Goal: Information Seeking & Learning: Learn about a topic

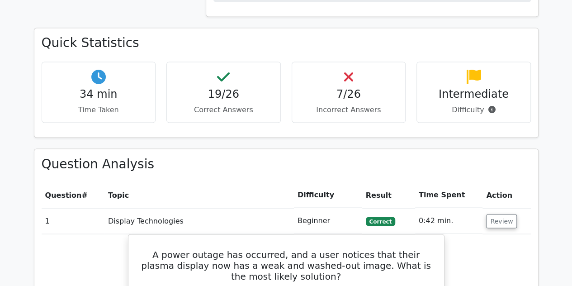
scroll to position [814, 0]
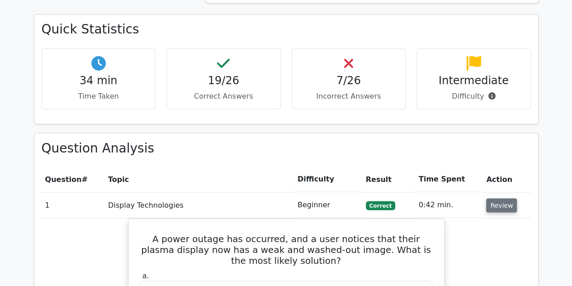
click at [487, 198] on button "Review" at bounding box center [501, 205] width 31 height 14
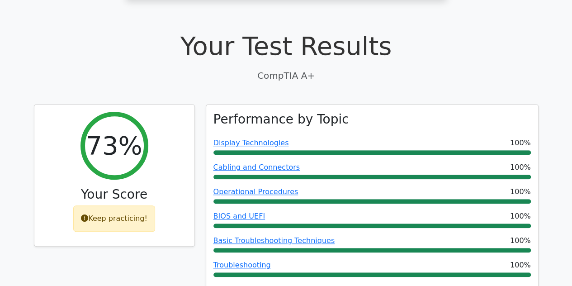
scroll to position [0, 0]
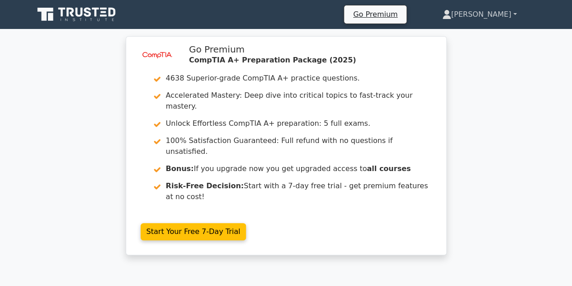
click at [451, 15] on icon at bounding box center [446, 14] width 9 height 9
click at [483, 31] on link "Profile" at bounding box center [456, 35] width 71 height 14
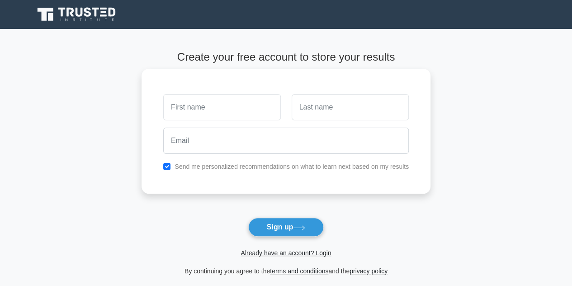
click at [229, 109] on input "text" at bounding box center [221, 107] width 117 height 26
type input "[PERSON_NAME]"
click at [312, 108] on input "text" at bounding box center [350, 107] width 117 height 26
type input "[PERSON_NAME]"
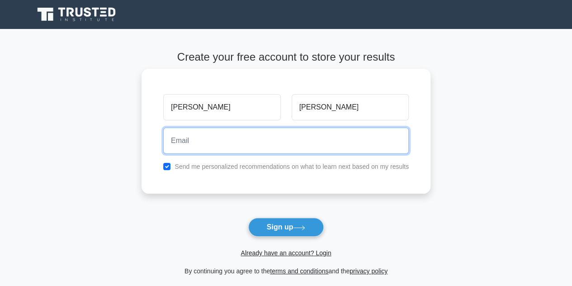
click at [268, 138] on input "email" at bounding box center [286, 141] width 246 height 26
type input "dylan.bennett007@gmail.com"
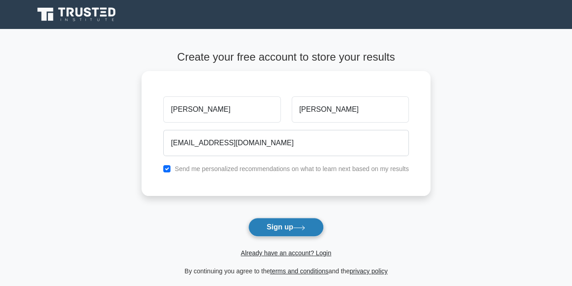
click at [279, 231] on button "Sign up" at bounding box center [286, 226] width 76 height 19
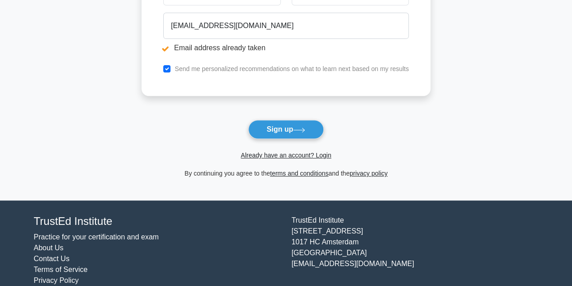
scroll to position [162, 0]
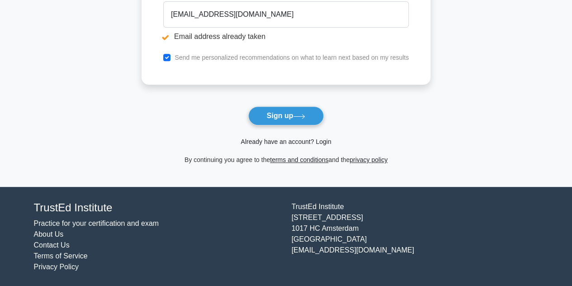
click at [326, 142] on link "Already have an account? Login" at bounding box center [286, 141] width 90 height 7
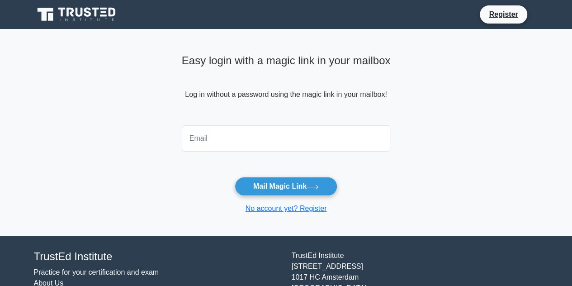
click at [287, 141] on input "email" at bounding box center [286, 138] width 209 height 26
type input "[EMAIL_ADDRESS][DOMAIN_NAME]"
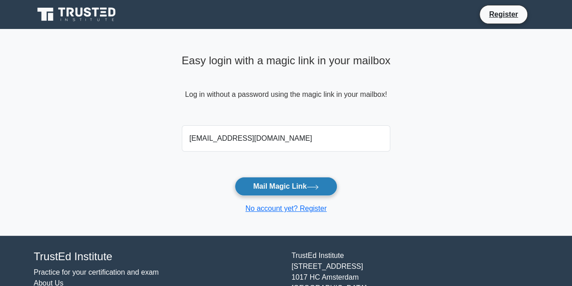
click at [290, 184] on button "Mail Magic Link" at bounding box center [286, 186] width 103 height 19
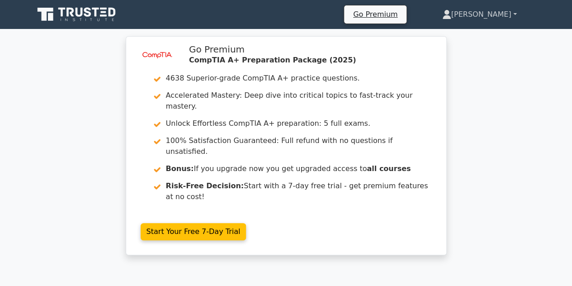
click at [492, 13] on link "[PERSON_NAME]" at bounding box center [479, 14] width 118 height 18
click at [478, 36] on link "Profile" at bounding box center [456, 35] width 71 height 14
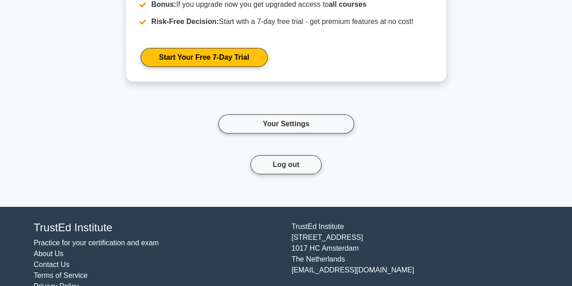
scroll to position [3255, 0]
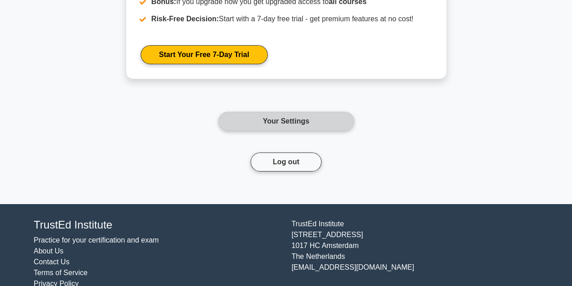
click at [283, 122] on link "Your Settings" at bounding box center [286, 121] width 136 height 19
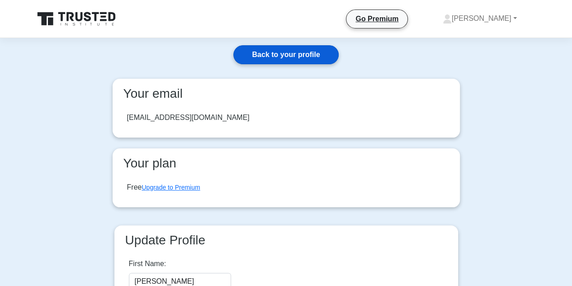
click at [281, 60] on link "Back to your profile" at bounding box center [285, 54] width 105 height 19
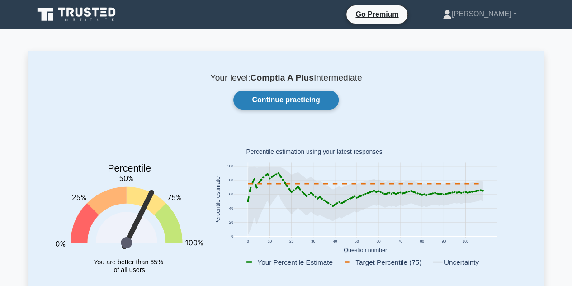
click at [306, 98] on link "Continue practicing" at bounding box center [285, 99] width 105 height 19
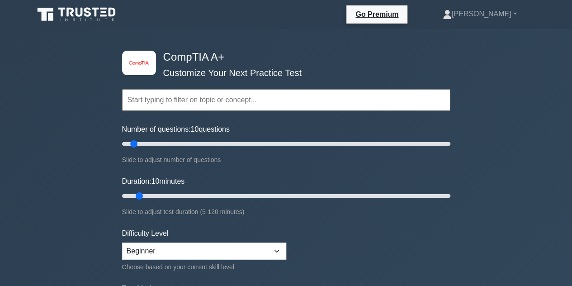
click at [195, 105] on input "text" at bounding box center [286, 100] width 328 height 22
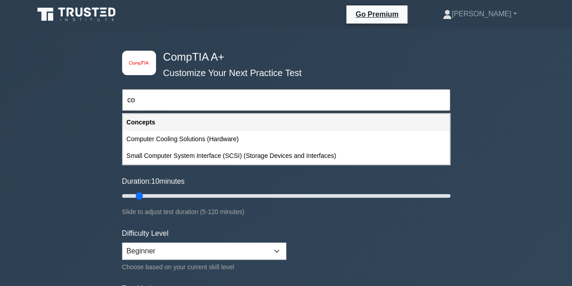
type input "c"
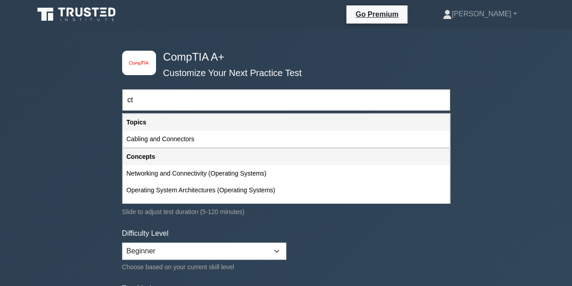
type input "c"
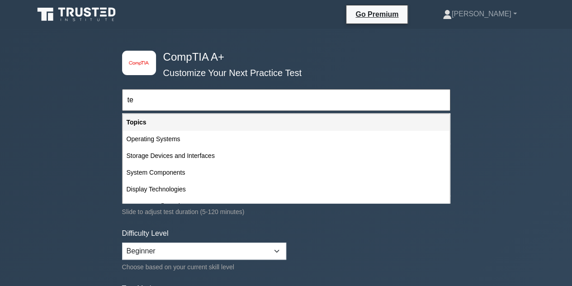
type input "t"
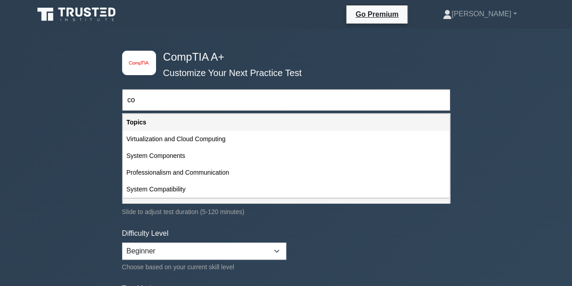
type input "c"
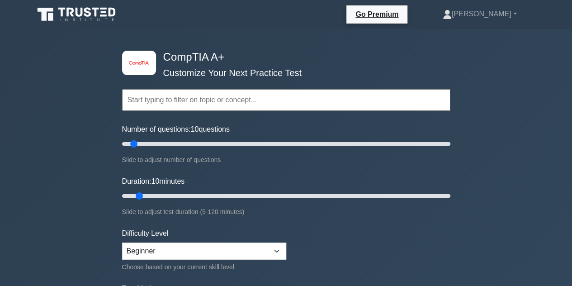
drag, startPoint x: 132, startPoint y: 142, endPoint x: 497, endPoint y: 142, distance: 364.9
type input "200"
click at [450, 142] on input "Number of questions: 200 questions" at bounding box center [286, 143] width 328 height 11
drag, startPoint x: 137, startPoint y: 197, endPoint x: 500, endPoint y: 200, distance: 363.1
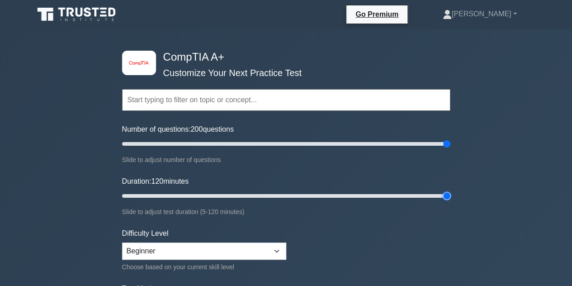
type input "120"
click at [450, 200] on input "Duration: 120 minutes" at bounding box center [286, 195] width 328 height 11
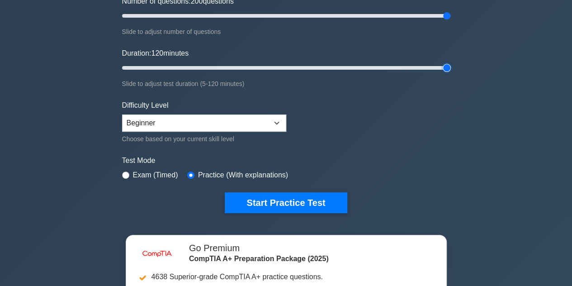
scroll to position [136, 0]
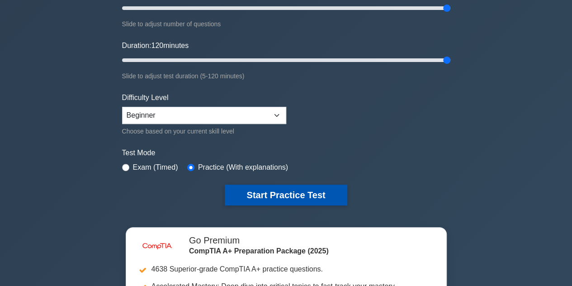
click at [260, 197] on button "Start Practice Test" at bounding box center [286, 194] width 122 height 21
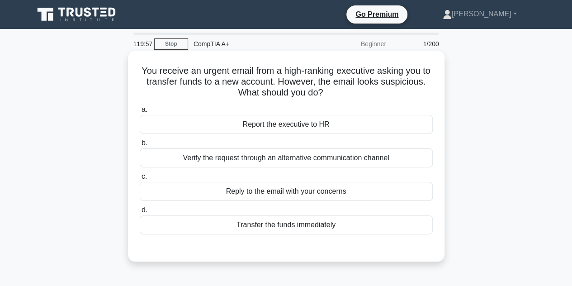
drag, startPoint x: 144, startPoint y: 74, endPoint x: 382, endPoint y: 233, distance: 286.0
click at [382, 233] on div "You receive an urgent email from a high-ranking executive asking you to transfe…" at bounding box center [286, 155] width 309 height 203
copy div "You receive an urgent email from a high-ranking executive asking you to transfe…"
click at [182, 104] on label "a. Report the executive to HR" at bounding box center [286, 119] width 293 height 30
click at [140, 107] on input "a. Report the executive to HR" at bounding box center [140, 110] width 0 height 6
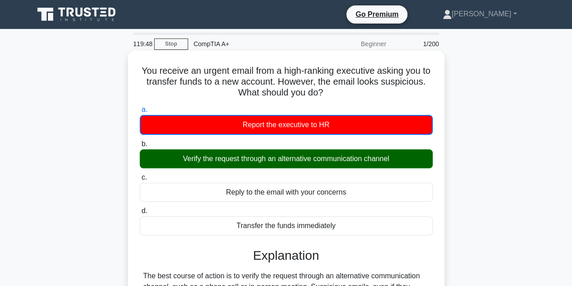
click at [224, 156] on div "Verify the request through an alternative communication channel" at bounding box center [286, 158] width 293 height 19
click at [140, 147] on input "b. Verify the request through an alternative communication channel" at bounding box center [140, 144] width 0 height 6
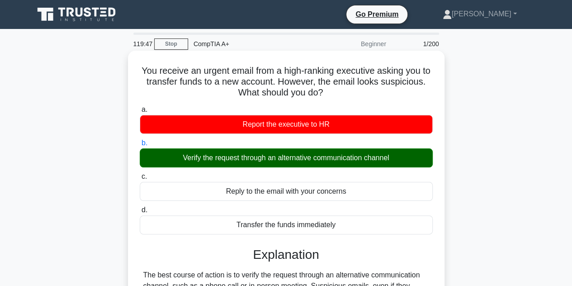
click at [251, 155] on div "Verify the request through an alternative communication channel" at bounding box center [286, 157] width 293 height 19
click at [140, 146] on input "b. Verify the request through an alternative communication channel" at bounding box center [140, 143] width 0 height 6
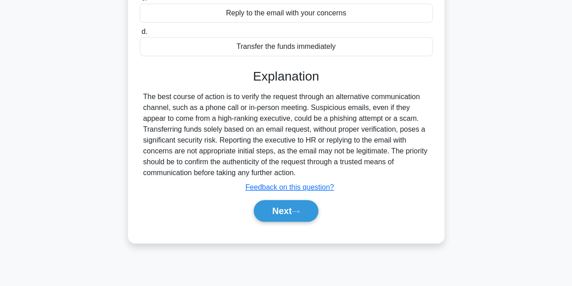
scroll to position [181, 0]
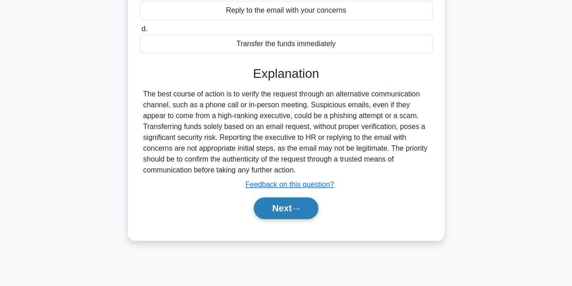
click at [272, 203] on button "Next" at bounding box center [286, 208] width 65 height 22
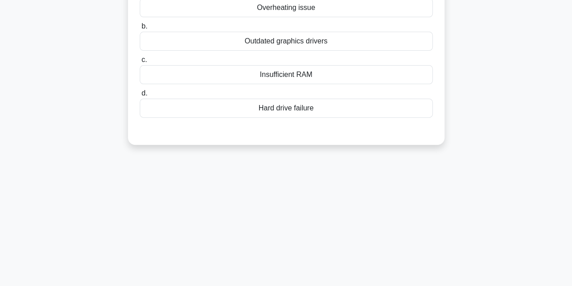
scroll to position [0, 0]
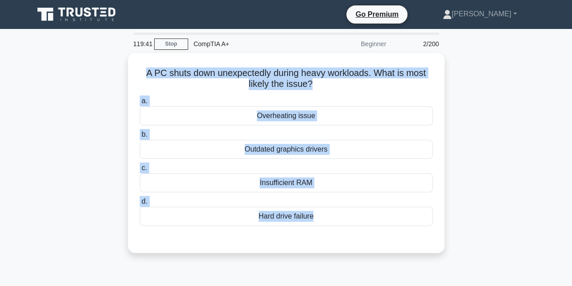
drag, startPoint x: 136, startPoint y: 69, endPoint x: 361, endPoint y: 251, distance: 289.7
click at [361, 251] on div "A PC shuts down unexpectedly during heavy workloads. What is most likely the is…" at bounding box center [286, 153] width 316 height 200
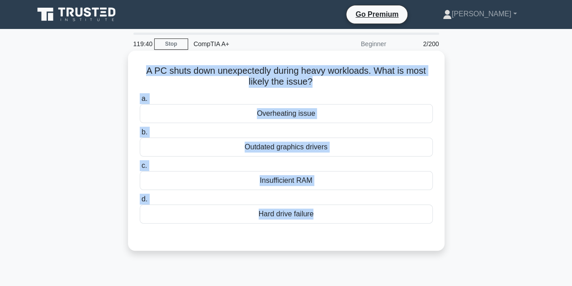
copy div "A PC shuts down unexpectedly during heavy workloads. What is most likely the is…"
click at [225, 118] on div "Overheating issue" at bounding box center [286, 113] width 293 height 19
click at [140, 102] on input "a. Overheating issue" at bounding box center [140, 99] width 0 height 6
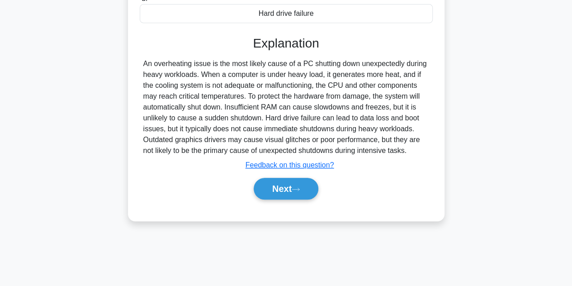
scroll to position [203, 0]
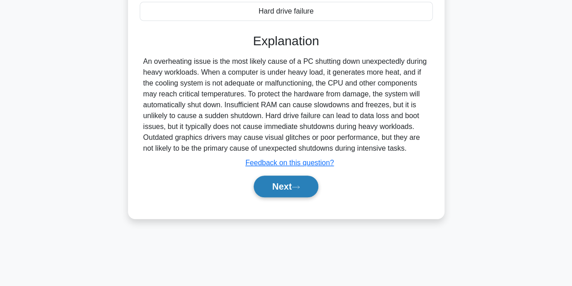
click at [294, 189] on button "Next" at bounding box center [286, 186] width 65 height 22
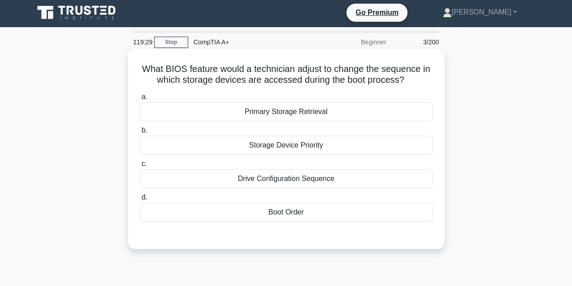
scroll to position [0, 0]
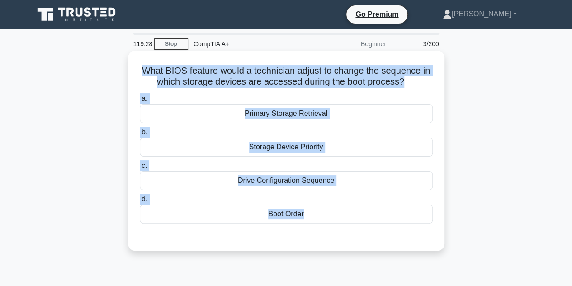
drag, startPoint x: 137, startPoint y: 66, endPoint x: 377, endPoint y: 233, distance: 292.0
click at [377, 233] on div "What BIOS feature would a technician adjust to change the sequence in which sto…" at bounding box center [286, 150] width 309 height 193
copy div "What BIOS feature would a technician adjust to change the sequence in which sto…"
click at [198, 210] on div "Boot Order" at bounding box center [286, 213] width 293 height 19
click at [140, 202] on input "d. Boot Order" at bounding box center [140, 199] width 0 height 6
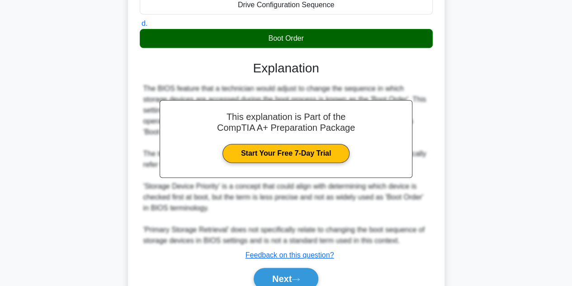
scroll to position [181, 0]
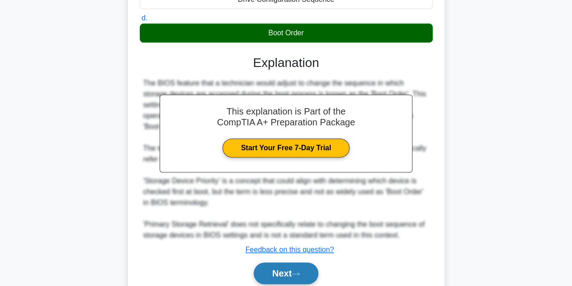
click at [296, 269] on button "Next" at bounding box center [286, 273] width 65 height 22
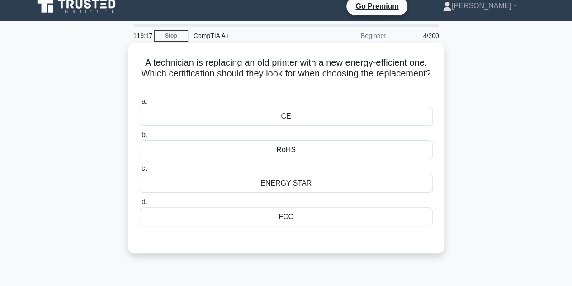
scroll to position [0, 0]
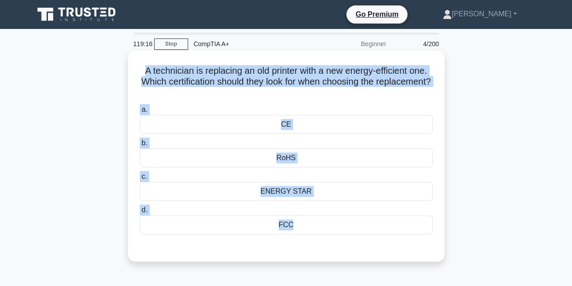
drag, startPoint x: 134, startPoint y: 69, endPoint x: 377, endPoint y: 255, distance: 305.8
click at [377, 255] on div "A technician is replacing an old printer with a new energy-efficient one. Which…" at bounding box center [286, 155] width 309 height 203
copy div "A technician is replacing an old printer with a new energy-efficient one. Which…"
click at [310, 189] on div "ENERGY STAR" at bounding box center [286, 191] width 293 height 19
click at [140, 179] on input "c. ENERGY STAR" at bounding box center [140, 177] width 0 height 6
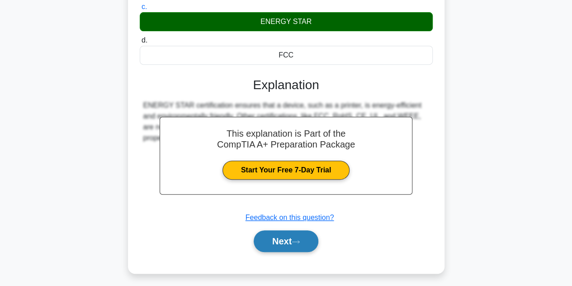
scroll to position [181, 0]
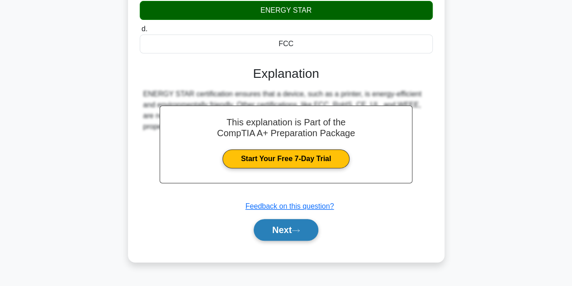
click at [305, 223] on button "Next" at bounding box center [286, 230] width 65 height 22
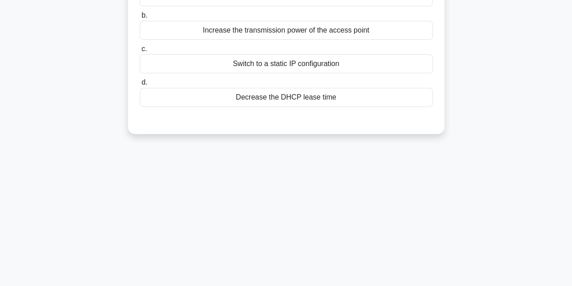
scroll to position [45, 0]
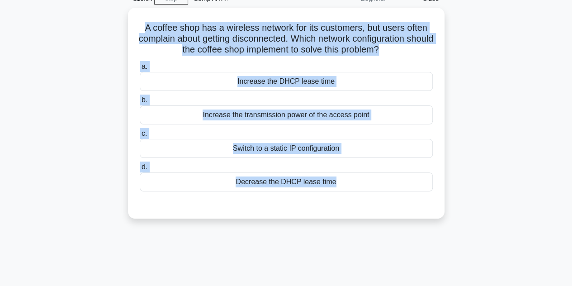
drag, startPoint x: 138, startPoint y: 23, endPoint x: 426, endPoint y: 217, distance: 347.0
click at [426, 217] on div "A coffee shop has a wireless network for its customers, but users often complai…" at bounding box center [285, 119] width 515 height 222
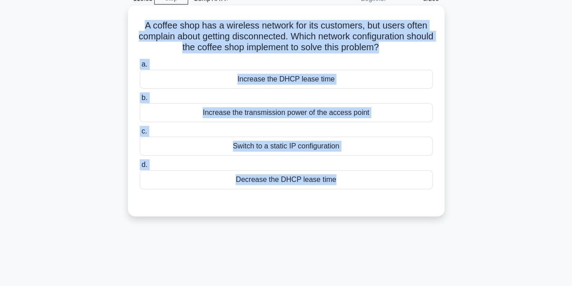
copy div "A coffee shop has a wireless network for its customers, but users often complai…"
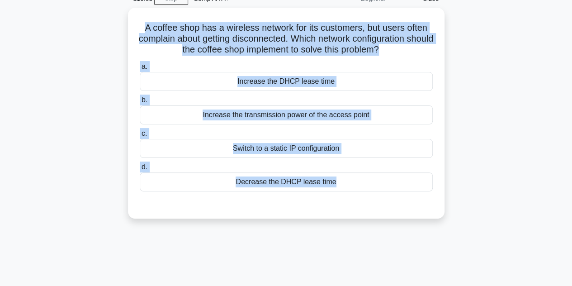
click at [423, 234] on div "119:03 Stop CompTIA A+ Beginner 5/200 A coffee shop has a wireless network for …" at bounding box center [285, 213] width 515 height 452
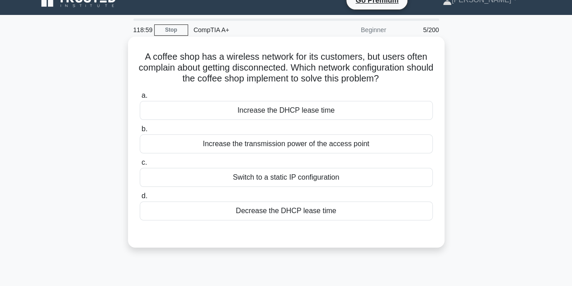
scroll to position [0, 0]
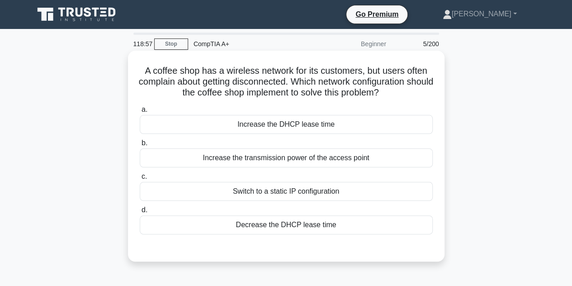
click at [234, 221] on div "Decrease the DHCP lease time" at bounding box center [286, 224] width 293 height 19
click at [140, 213] on input "d. Decrease the DHCP lease time" at bounding box center [140, 210] width 0 height 6
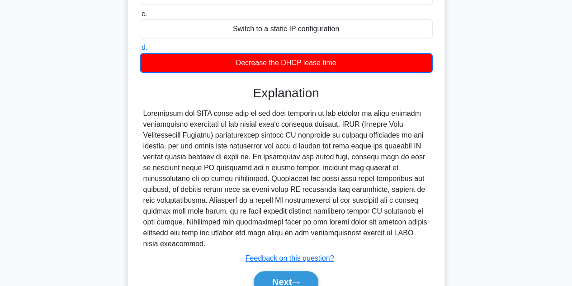
scroll to position [207, 0]
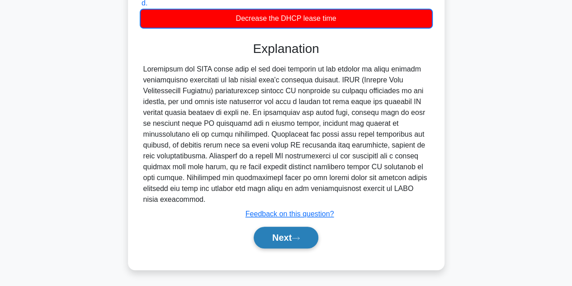
click at [300, 234] on button "Next" at bounding box center [286, 238] width 65 height 22
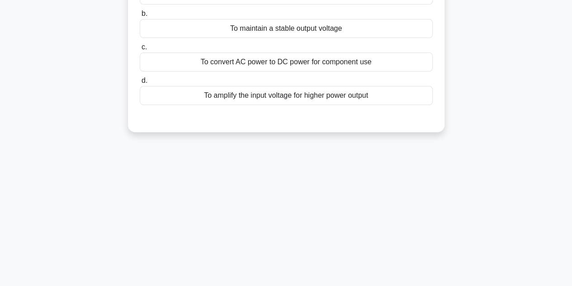
scroll to position [22, 0]
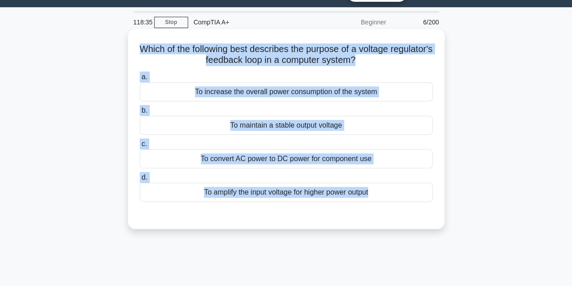
drag, startPoint x: 160, startPoint y: 47, endPoint x: 439, endPoint y: 217, distance: 327.5
click at [439, 217] on div "Which of the following best describes the purpose of a voltage regulator's feed…" at bounding box center [286, 129] width 309 height 193
copy div "Which of the following best describes the purpose of a voltage regulator's feed…"
click at [222, 125] on div "To maintain a stable output voltage" at bounding box center [286, 125] width 293 height 19
click at [140, 113] on input "b. To maintain a stable output voltage" at bounding box center [140, 111] width 0 height 6
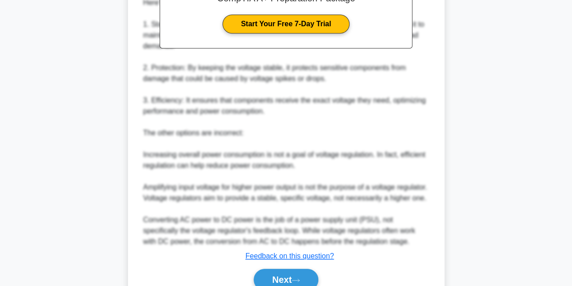
scroll to position [357, 0]
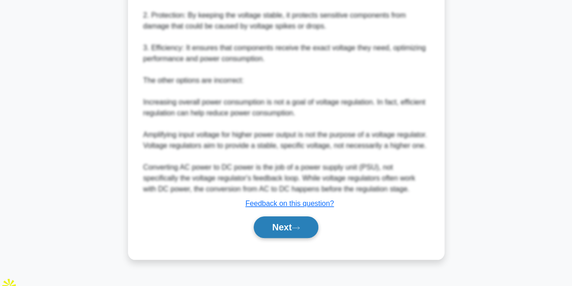
click at [301, 235] on button "Next" at bounding box center [286, 227] width 65 height 22
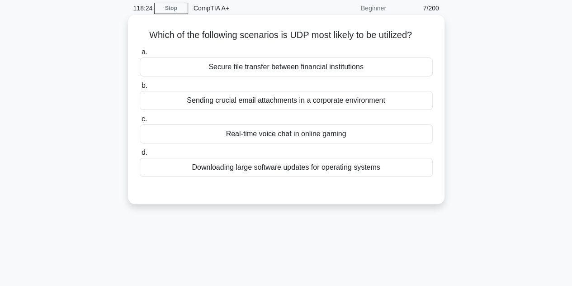
scroll to position [22, 0]
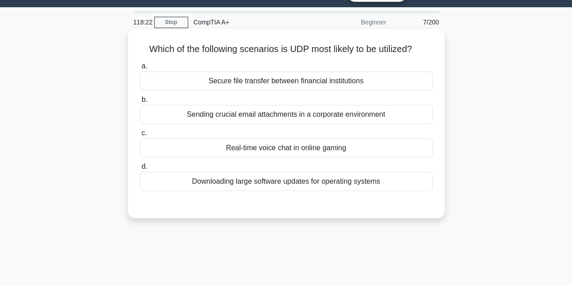
drag, startPoint x: 148, startPoint y: 47, endPoint x: 439, endPoint y: 184, distance: 322.2
click at [439, 184] on div "Which of the following scenarios is UDP most likely to be utilized? .spinner_0X…" at bounding box center [286, 124] width 309 height 182
copy div "Which of the following scenarios is UDP most likely to be utilized? .spinner_0X…"
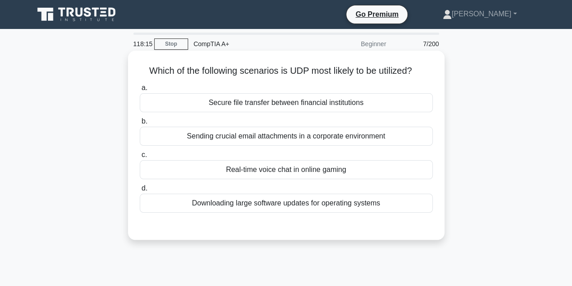
click at [165, 155] on label "c. Real-time voice chat in online gaming" at bounding box center [286, 164] width 293 height 30
click at [140, 155] on input "c. Real-time voice chat in online gaming" at bounding box center [140, 155] width 0 height 6
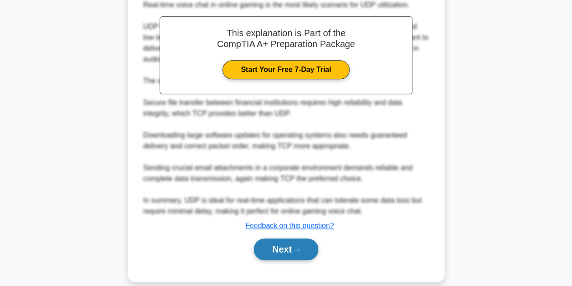
scroll to position [260, 0]
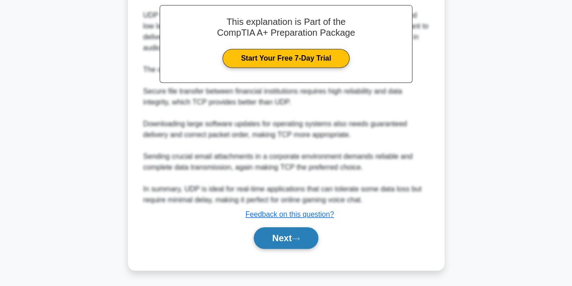
click at [277, 236] on button "Next" at bounding box center [286, 238] width 65 height 22
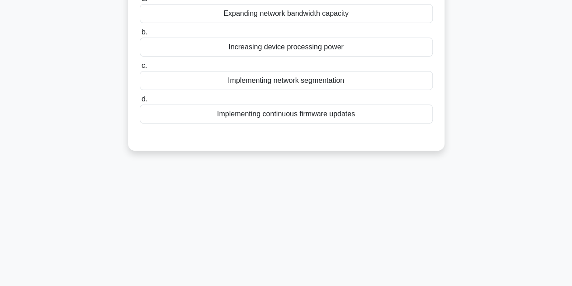
scroll to position [22, 0]
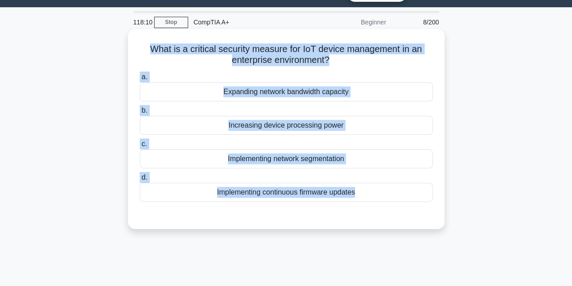
drag, startPoint x: 149, startPoint y: 49, endPoint x: 420, endPoint y: 206, distance: 312.6
click at [420, 206] on div "What is a critical security measure for IoT device management in an enterprise …" at bounding box center [286, 129] width 309 height 193
copy div "What is a critical security measure for IoT device management in an enterprise …"
click at [187, 155] on div "Implementing network segmentation" at bounding box center [286, 158] width 293 height 19
click at [140, 147] on input "c. Implementing network segmentation" at bounding box center [140, 144] width 0 height 6
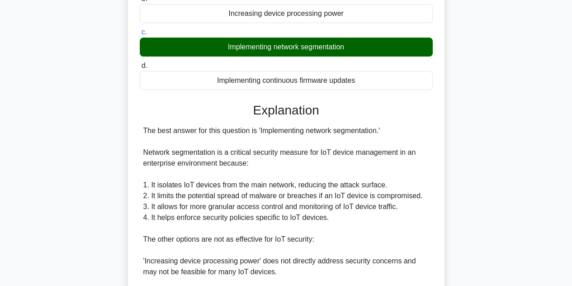
scroll to position [281, 0]
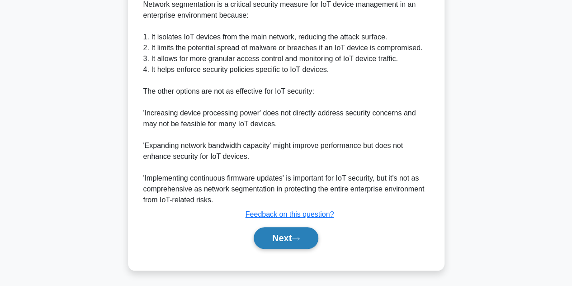
click at [280, 233] on button "Next" at bounding box center [286, 238] width 65 height 22
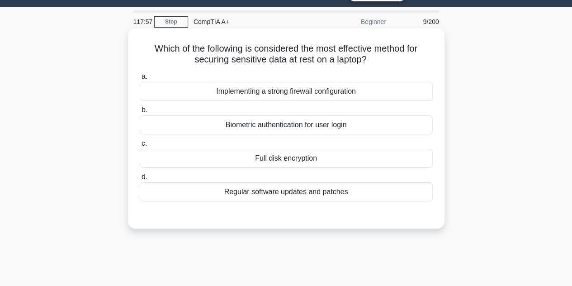
scroll to position [22, 0]
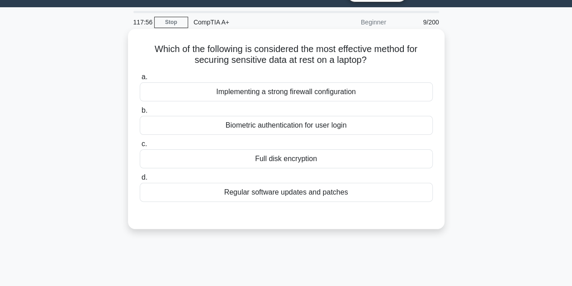
drag, startPoint x: 154, startPoint y: 49, endPoint x: 278, endPoint y: 119, distance: 142.1
click at [278, 120] on div "Which of the following is considered the most effective method for securing sen…" at bounding box center [286, 129] width 309 height 193
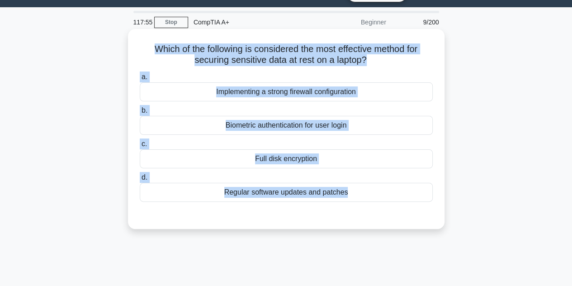
drag, startPoint x: 148, startPoint y: 50, endPoint x: 386, endPoint y: 203, distance: 283.6
click at [386, 203] on div "Which of the following is considered the most effective method for securing sen…" at bounding box center [286, 129] width 309 height 193
copy div "Which of the following is considered the most effective method for securing sen…"
click at [212, 156] on div "Full disk encryption" at bounding box center [286, 158] width 293 height 19
click at [140, 147] on input "c. Full disk encryption" at bounding box center [140, 144] width 0 height 6
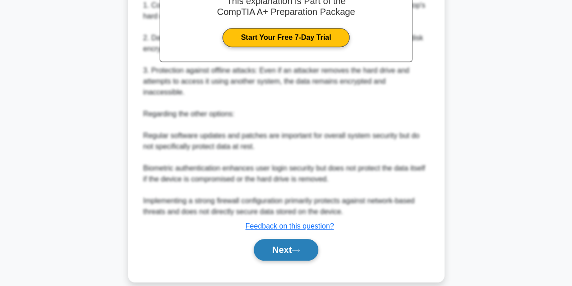
scroll to position [292, 0]
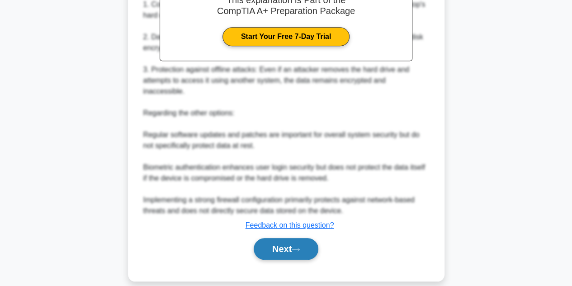
click at [274, 238] on button "Next" at bounding box center [286, 249] width 65 height 22
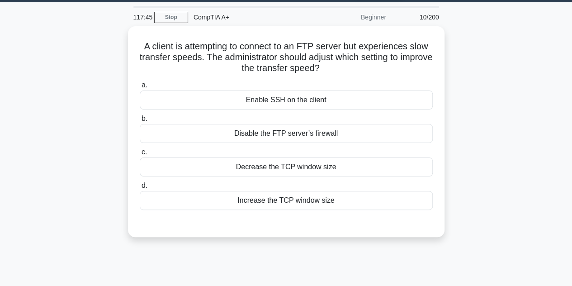
scroll to position [22, 0]
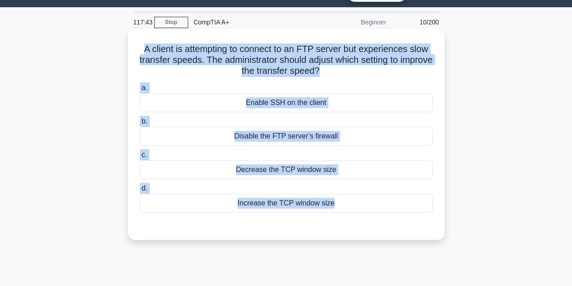
drag, startPoint x: 140, startPoint y: 49, endPoint x: 427, endPoint y: 223, distance: 335.8
click at [427, 223] on div "A client is attempting to connect to an FTP server but experiences slow transfe…" at bounding box center [286, 134] width 309 height 203
copy div "A client is attempting to connect to an FTP server but experiences slow transfe…"
click at [192, 198] on div "Increase the TCP window size" at bounding box center [286, 203] width 293 height 19
click at [140, 191] on input "d. Increase the TCP window size" at bounding box center [140, 188] width 0 height 6
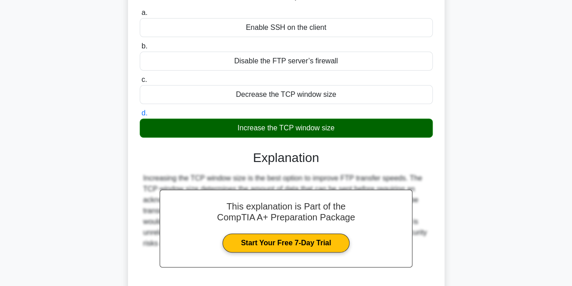
scroll to position [203, 0]
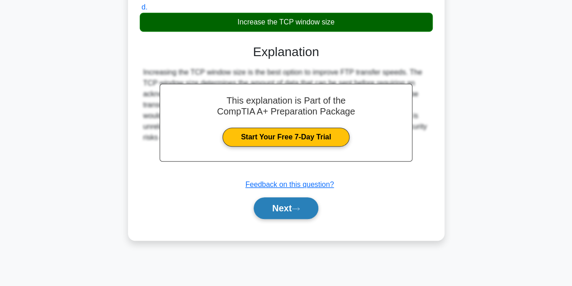
click at [294, 211] on button "Next" at bounding box center [286, 208] width 65 height 22
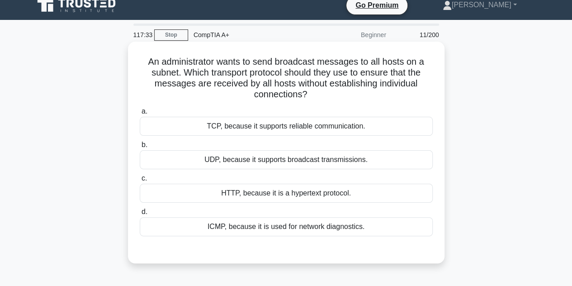
scroll to position [0, 0]
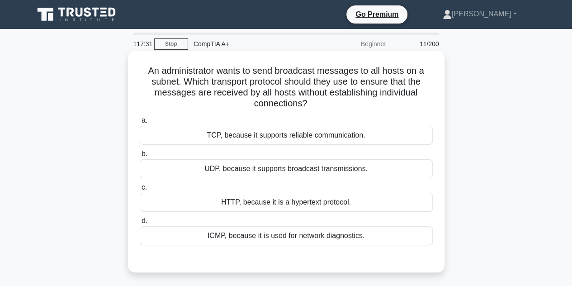
drag, startPoint x: 155, startPoint y: 74, endPoint x: 401, endPoint y: 244, distance: 299.5
click at [401, 244] on div "An administrator wants to send broadcast messages to all hosts on a subnet. Whi…" at bounding box center [286, 161] width 309 height 214
click at [181, 164] on div "UDP, because it supports broadcast transmissions." at bounding box center [286, 168] width 293 height 19
click at [140, 157] on input "b. UDP, because it supports broadcast transmissions." at bounding box center [140, 154] width 0 height 6
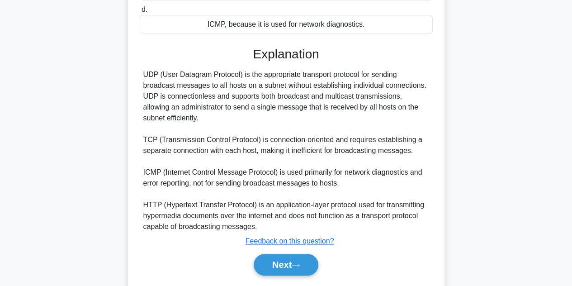
scroll to position [238, 0]
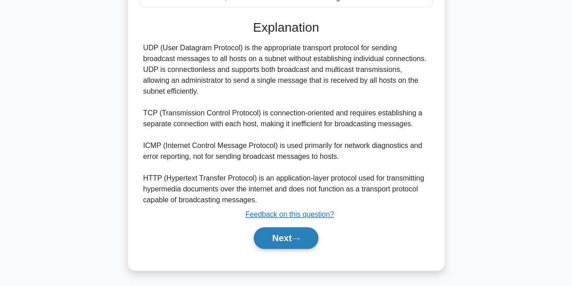
click at [308, 238] on button "Next" at bounding box center [286, 238] width 65 height 22
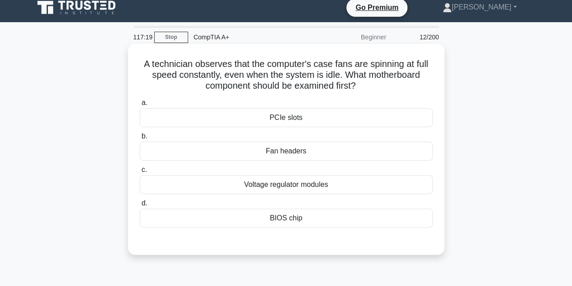
scroll to position [0, 0]
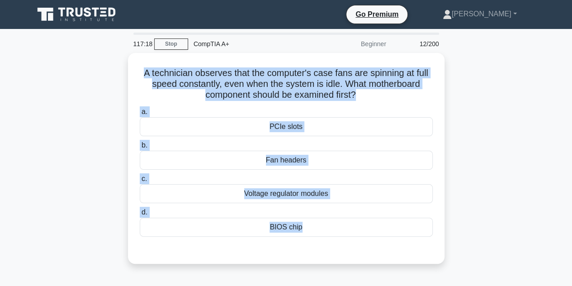
drag, startPoint x: 139, startPoint y: 71, endPoint x: 465, endPoint y: 261, distance: 376.9
click at [465, 261] on div "A technician observes that the computer's case fans are spinning at full speed …" at bounding box center [285, 164] width 515 height 222
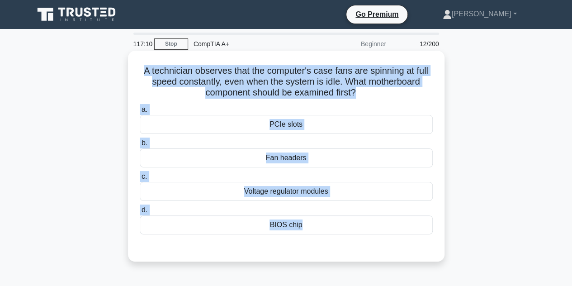
click at [187, 219] on div "BIOS chip" at bounding box center [286, 224] width 293 height 19
click at [140, 213] on input "d. BIOS chip" at bounding box center [140, 210] width 0 height 6
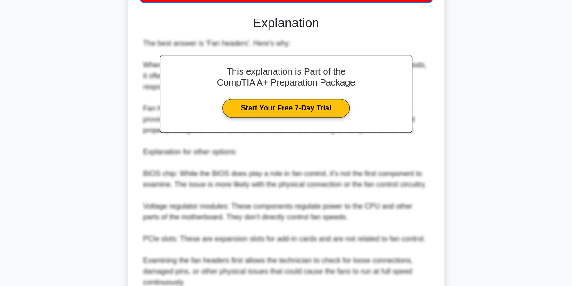
scroll to position [315, 0]
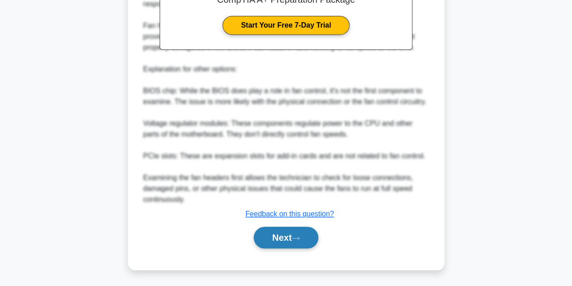
click at [283, 243] on button "Next" at bounding box center [286, 238] width 65 height 22
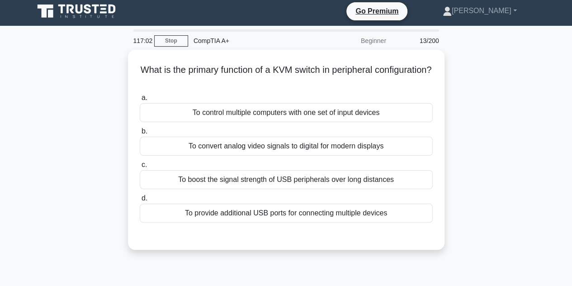
scroll to position [0, 0]
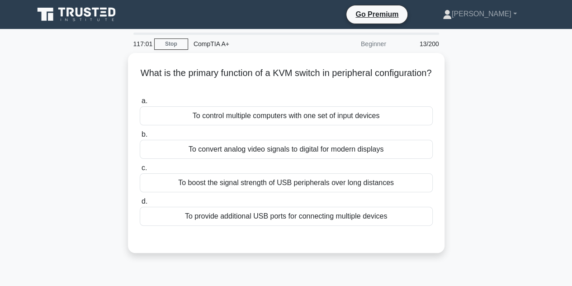
drag, startPoint x: 167, startPoint y: 70, endPoint x: 447, endPoint y: 222, distance: 318.3
click at [447, 222] on div "What is the primary function of a KVM switch in peripheral configuration? .spin…" at bounding box center [285, 158] width 515 height 211
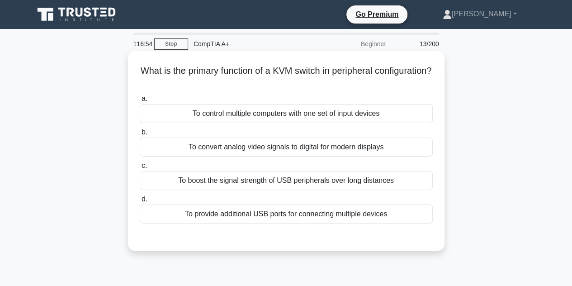
click at [170, 115] on div "To control multiple computers with one set of input devices" at bounding box center [286, 113] width 293 height 19
click at [140, 102] on input "a. To control multiple computers with one set of input devices" at bounding box center [140, 99] width 0 height 6
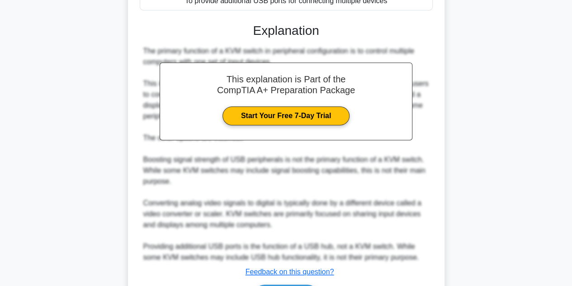
scroll to position [270, 0]
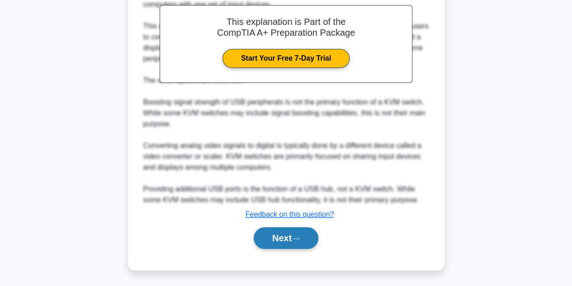
click at [294, 241] on button "Next" at bounding box center [286, 238] width 65 height 22
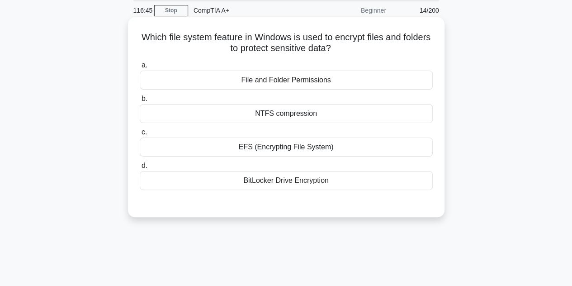
scroll to position [0, 0]
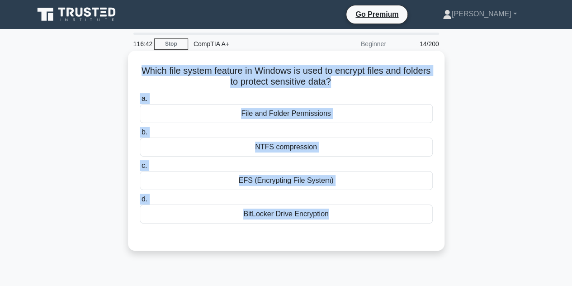
drag, startPoint x: 150, startPoint y: 69, endPoint x: 397, endPoint y: 236, distance: 297.7
click at [397, 236] on div "Which file system feature in Windows is used to encrypt files and folders to pr…" at bounding box center [286, 150] width 309 height 193
click at [187, 179] on div "EFS (Encrypting File System)" at bounding box center [286, 180] width 293 height 19
click at [140, 169] on input "c. EFS (Encrypting File System)" at bounding box center [140, 166] width 0 height 6
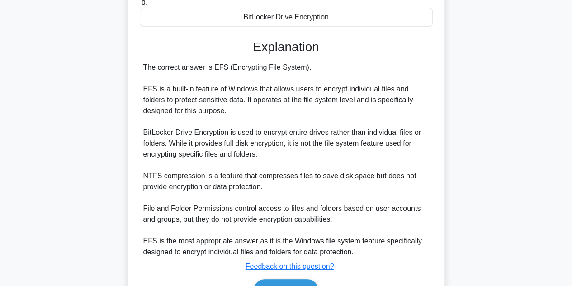
scroll to position [226, 0]
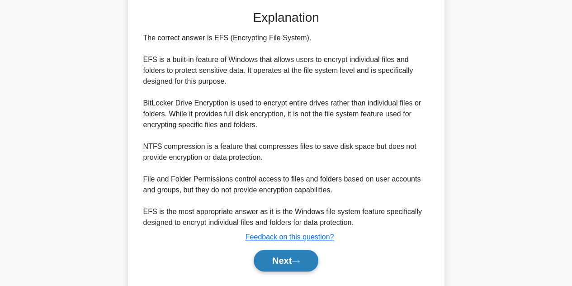
click at [266, 255] on button "Next" at bounding box center [286, 261] width 65 height 22
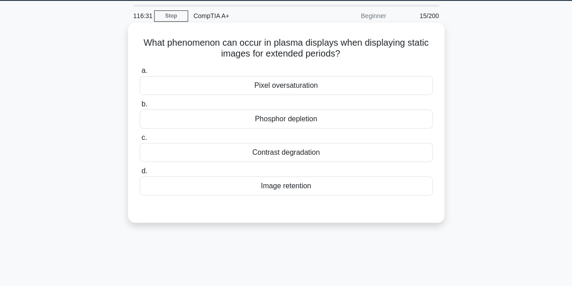
scroll to position [0, 0]
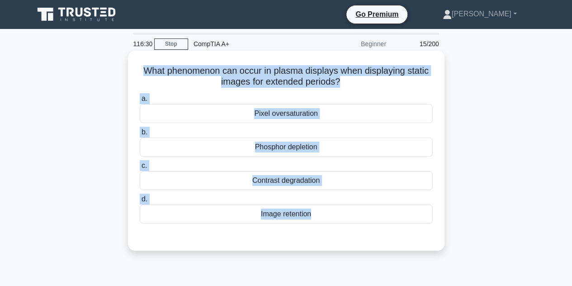
drag, startPoint x: 137, startPoint y: 72, endPoint x: 414, endPoint y: 243, distance: 324.8
click at [414, 243] on div "What phenomenon can occur in plasma displays when displaying static images for …" at bounding box center [286, 150] width 309 height 193
click at [209, 211] on div "Image retention" at bounding box center [286, 213] width 293 height 19
click at [140, 202] on input "d. Image retention" at bounding box center [140, 199] width 0 height 6
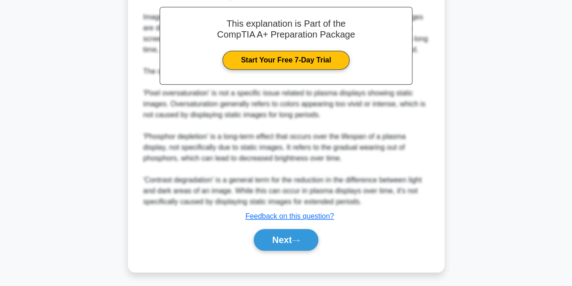
scroll to position [270, 0]
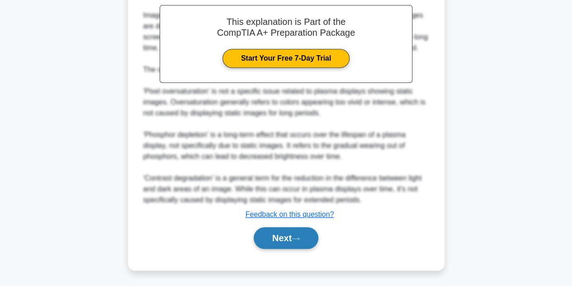
click at [279, 236] on button "Next" at bounding box center [286, 238] width 65 height 22
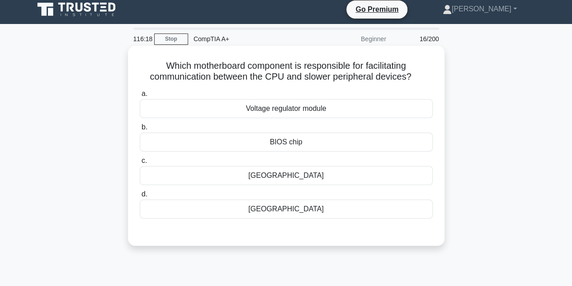
scroll to position [0, 0]
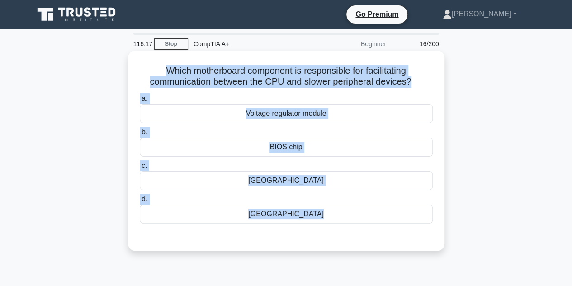
drag, startPoint x: 154, startPoint y: 70, endPoint x: 409, endPoint y: 244, distance: 308.7
click at [409, 244] on div "Which motherboard component is responsible for facilitating communication betwe…" at bounding box center [286, 150] width 309 height 193
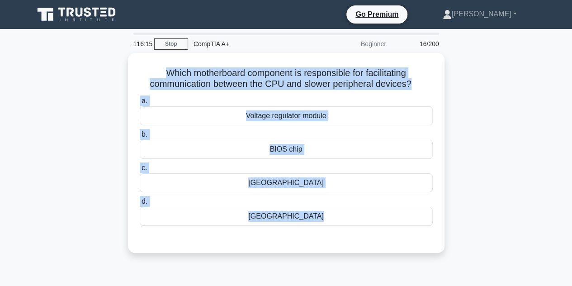
drag, startPoint x: 468, startPoint y: 218, endPoint x: 468, endPoint y: 212, distance: 6.3
click at [468, 218] on div "Which motherboard component is responsible for facilitating communication betwe…" at bounding box center [285, 158] width 515 height 211
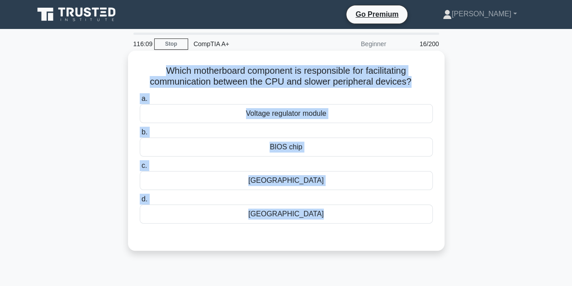
click at [220, 216] on div "Southbridge" at bounding box center [286, 213] width 293 height 19
click at [140, 202] on input "d. Southbridge" at bounding box center [140, 199] width 0 height 6
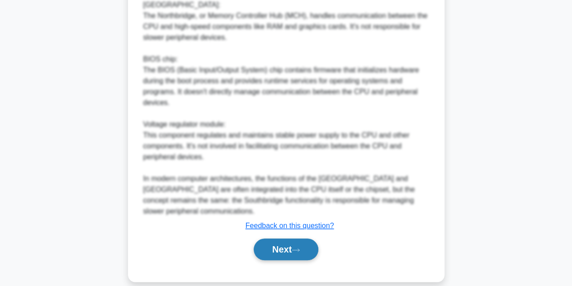
scroll to position [368, 0]
click at [284, 241] on button "Next" at bounding box center [286, 249] width 65 height 22
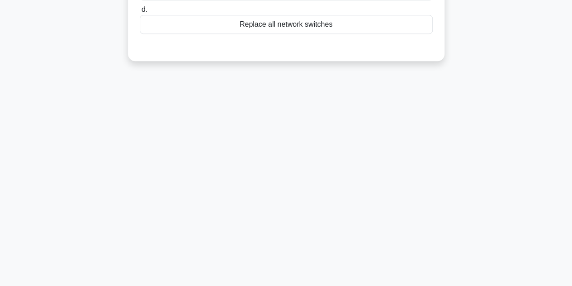
scroll to position [0, 0]
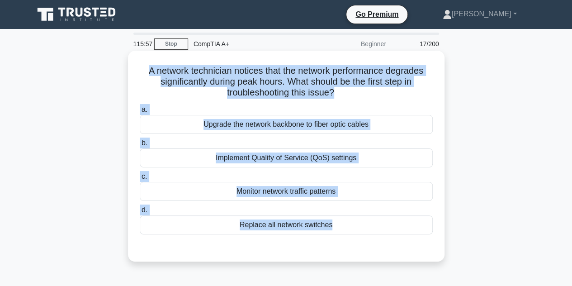
drag, startPoint x: 143, startPoint y: 68, endPoint x: 395, endPoint y: 253, distance: 312.5
click at [395, 253] on div "A network technician notices that the network performance degrades significantl…" at bounding box center [286, 155] width 309 height 203
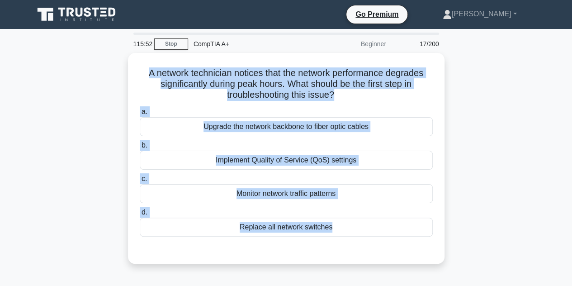
click at [458, 219] on div "A network technician notices that the network performance degrades significantl…" at bounding box center [285, 164] width 515 height 222
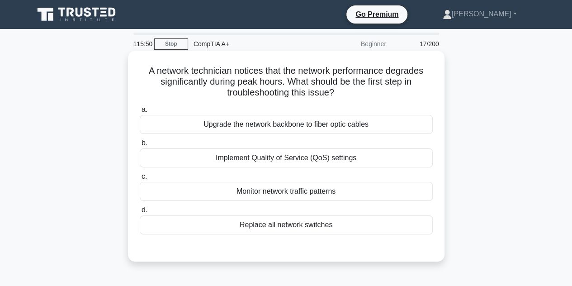
click at [215, 189] on div "Monitor network traffic patterns" at bounding box center [286, 191] width 293 height 19
click at [140, 179] on input "c. Monitor network traffic patterns" at bounding box center [140, 177] width 0 height 6
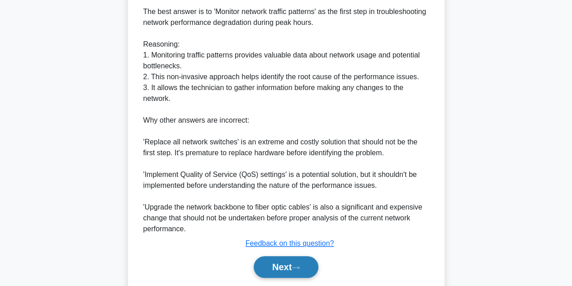
scroll to position [292, 0]
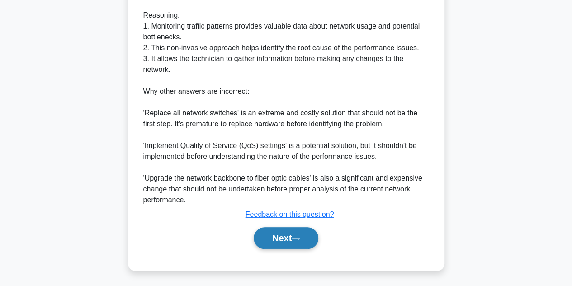
click at [307, 229] on button "Next" at bounding box center [286, 238] width 65 height 22
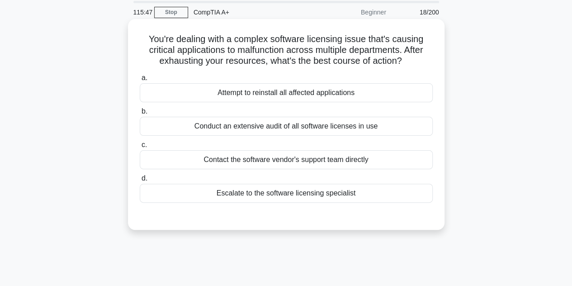
scroll to position [0, 0]
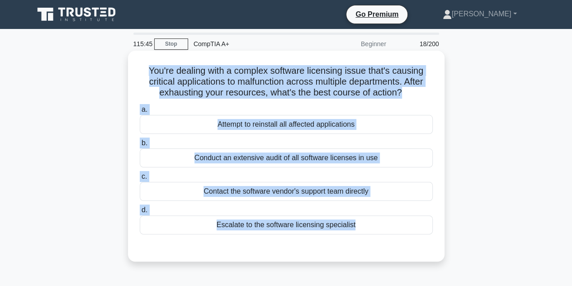
drag, startPoint x: 142, startPoint y: 73, endPoint x: 400, endPoint y: 240, distance: 307.4
click at [400, 240] on div "You're dealing with a complex software licensing issue that's causing critical …" at bounding box center [286, 155] width 309 height 203
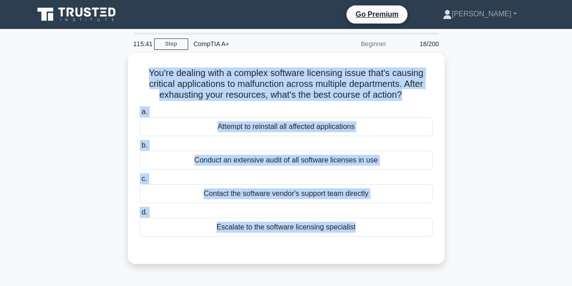
click at [492, 212] on div "You're dealing with a complex software licensing issue that's causing critical …" at bounding box center [285, 164] width 515 height 222
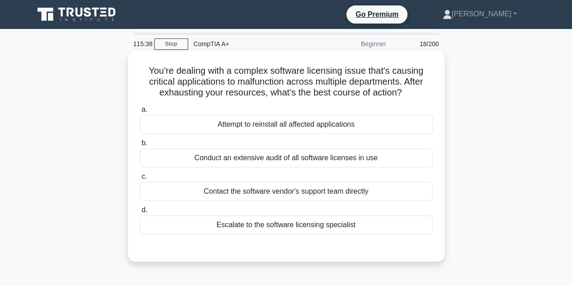
click at [192, 222] on div "Escalate to the software licensing specialist" at bounding box center [286, 224] width 293 height 19
click at [140, 213] on input "d. Escalate to the software licensing specialist" at bounding box center [140, 210] width 0 height 6
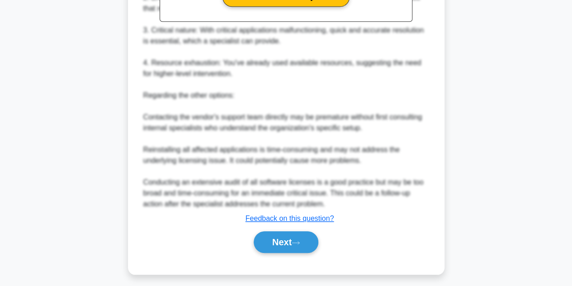
scroll to position [346, 0]
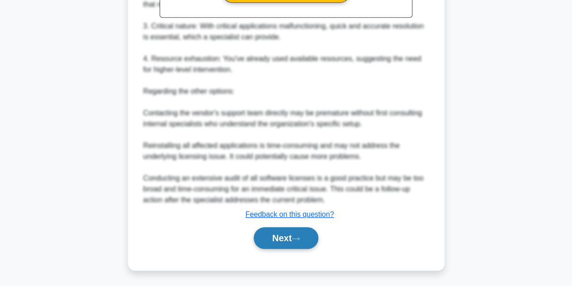
click at [293, 238] on button "Next" at bounding box center [286, 238] width 65 height 22
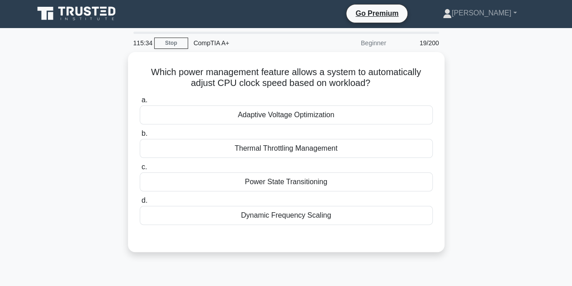
scroll to position [0, 0]
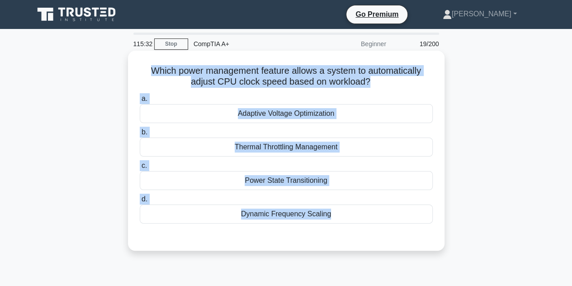
drag, startPoint x: 147, startPoint y: 70, endPoint x: 411, endPoint y: 227, distance: 307.0
click at [411, 227] on div "Which power management feature allows a system to automatically adjust CPU cloc…" at bounding box center [286, 150] width 309 height 193
click at [186, 213] on div "Dynamic Frequency Scaling" at bounding box center [286, 213] width 293 height 19
click at [140, 202] on input "d. Dynamic Frequency Scaling" at bounding box center [140, 199] width 0 height 6
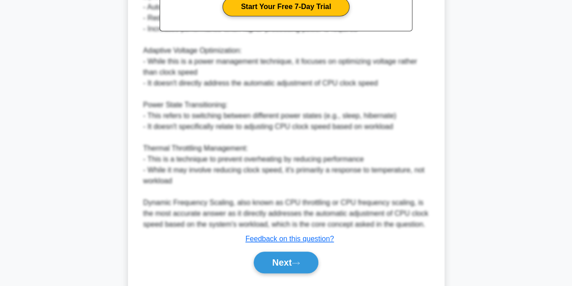
scroll to position [335, 0]
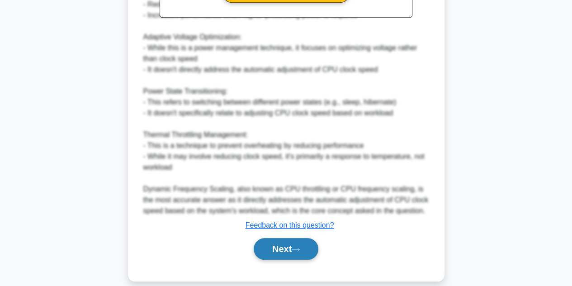
click at [310, 238] on button "Next" at bounding box center [286, 249] width 65 height 22
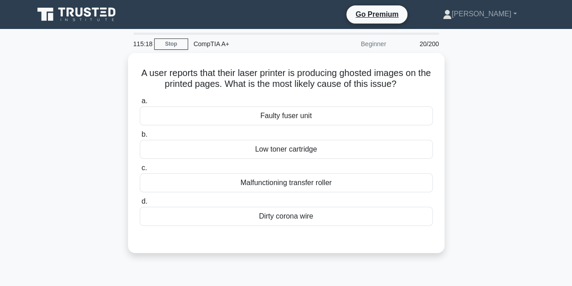
scroll to position [0, 0]
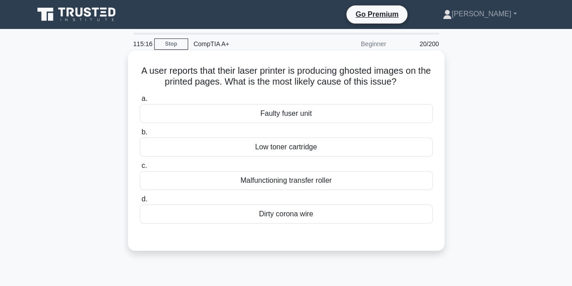
drag, startPoint x: 144, startPoint y: 68, endPoint x: 394, endPoint y: 223, distance: 294.6
click at [391, 224] on div "A user reports that their laser printer is producing ghosted images on the prin…" at bounding box center [286, 150] width 309 height 193
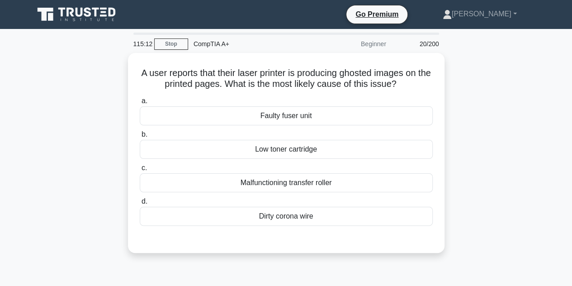
click at [486, 212] on div "A user reports that their laser printer is producing ghosted images on the prin…" at bounding box center [285, 158] width 515 height 211
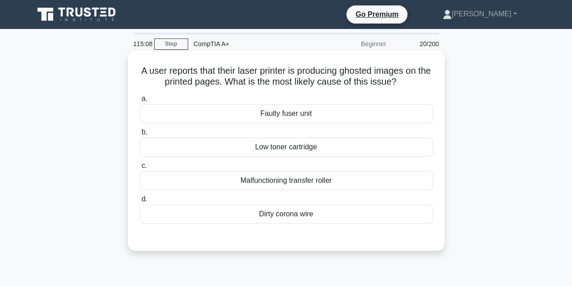
click at [199, 186] on div "Malfunctioning transfer roller" at bounding box center [286, 180] width 293 height 19
click at [140, 169] on input "c. Malfunctioning transfer roller" at bounding box center [140, 166] width 0 height 6
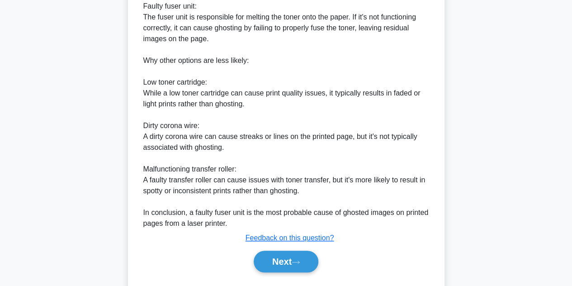
scroll to position [315, 0]
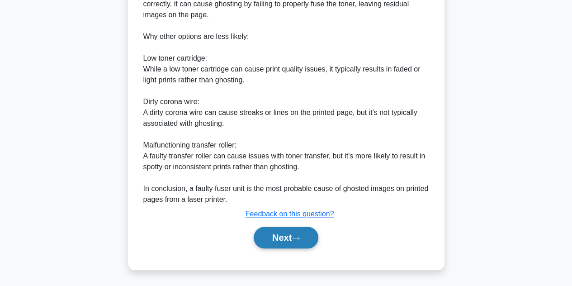
click at [310, 234] on button "Next" at bounding box center [286, 238] width 65 height 22
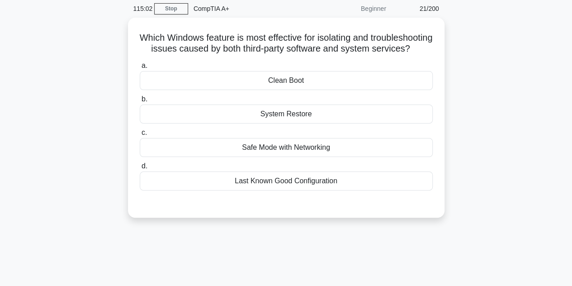
scroll to position [0, 0]
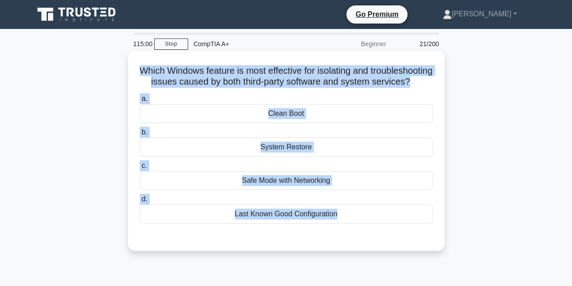
drag, startPoint x: 165, startPoint y: 71, endPoint x: 372, endPoint y: 248, distance: 272.3
click at [372, 247] on div "Which Windows feature is most effective for isolating and troubleshooting issue…" at bounding box center [286, 150] width 309 height 193
click at [239, 121] on div "Clean Boot" at bounding box center [286, 113] width 293 height 19
click at [140, 102] on input "a. Clean Boot" at bounding box center [140, 99] width 0 height 6
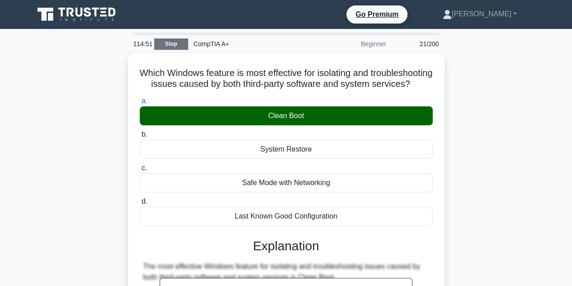
click at [166, 42] on link "Stop" at bounding box center [171, 43] width 34 height 11
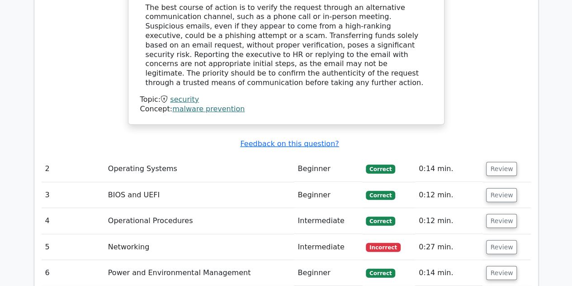
scroll to position [1085, 0]
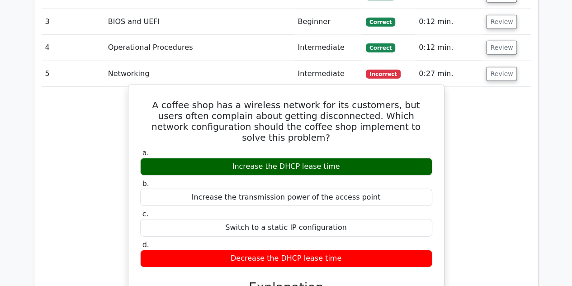
scroll to position [1311, 0]
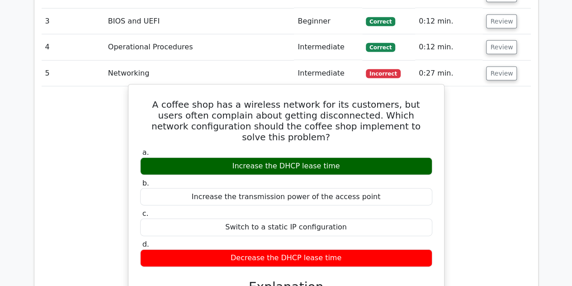
drag, startPoint x: 141, startPoint y: 59, endPoint x: 368, endPoint y: 203, distance: 268.5
click at [368, 203] on div "A coffee shop has a wireless network for its customers, but users often complai…" at bounding box center [286, 282] width 308 height 388
copy div "A coffee shop has a wireless network for its customers, but users often complai…"
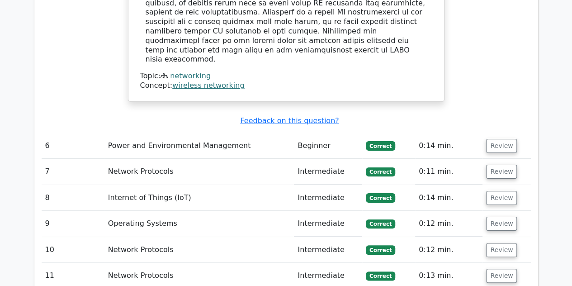
scroll to position [1673, 0]
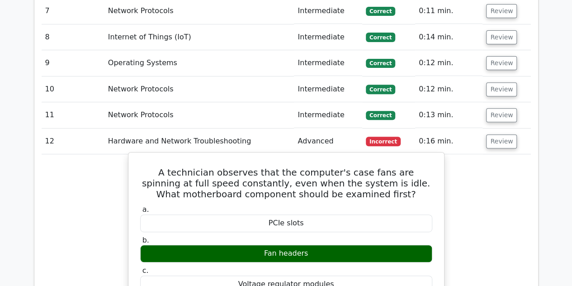
scroll to position [1854, 0]
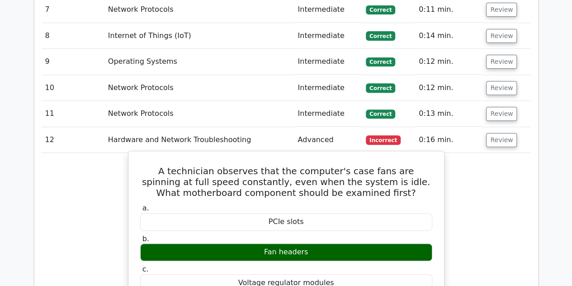
drag, startPoint x: 141, startPoint y: 91, endPoint x: 378, endPoint y: 231, distance: 275.1
copy div "A technician observes that the computer's case fans are spinning at full speed …"
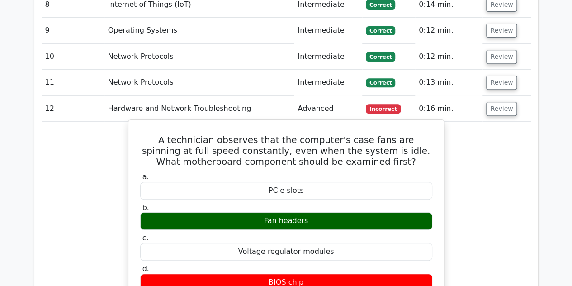
scroll to position [1899, 0]
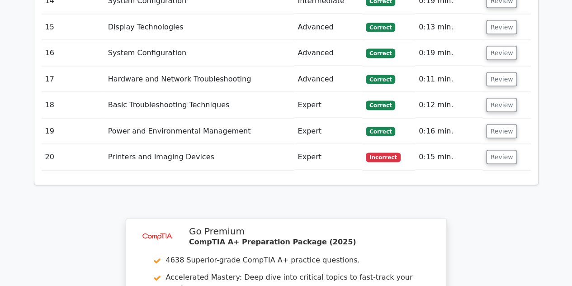
scroll to position [2577, 0]
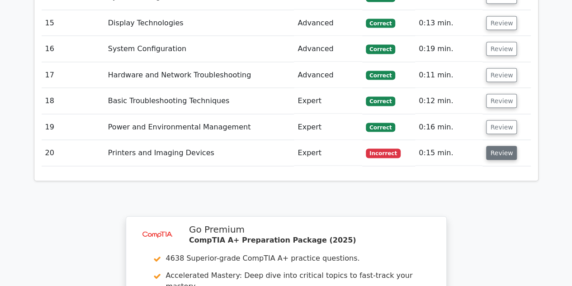
click at [501, 146] on button "Review" at bounding box center [501, 153] width 31 height 14
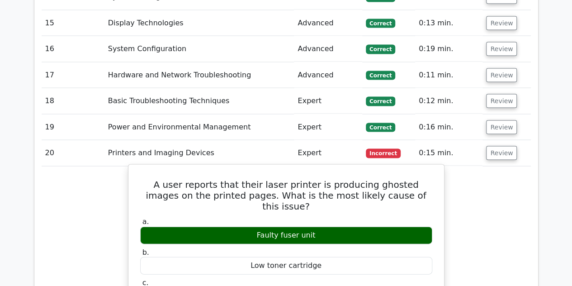
drag, startPoint x: 146, startPoint y: 75, endPoint x: 326, endPoint y: 204, distance: 221.6
copy div "A user reports that their laser printer is producing ghosted images on the prin…"
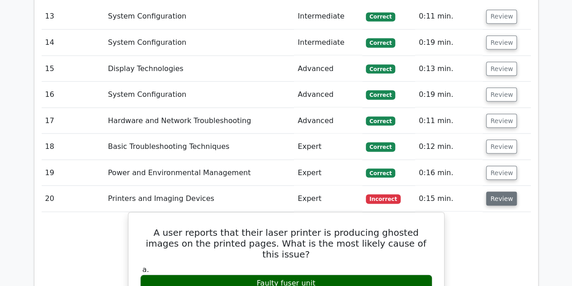
click at [506, 191] on button "Review" at bounding box center [501, 198] width 31 height 14
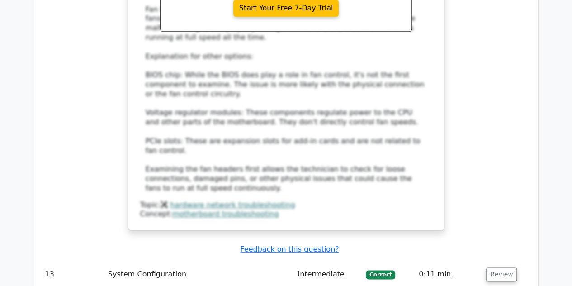
scroll to position [2261, 0]
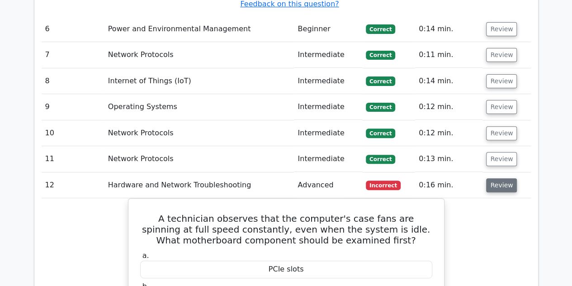
click at [494, 178] on button "Review" at bounding box center [501, 185] width 31 height 14
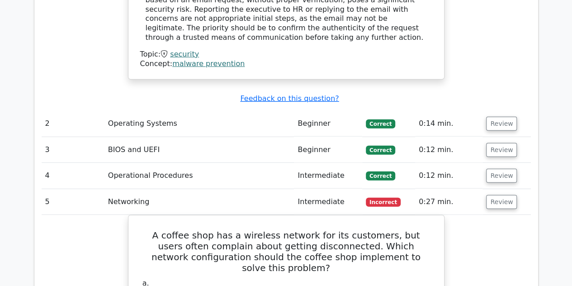
scroll to position [1176, 0]
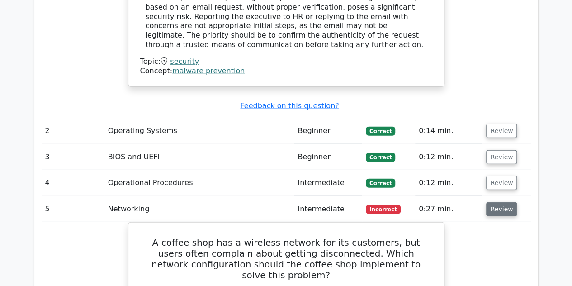
click at [496, 202] on button "Review" at bounding box center [501, 209] width 31 height 14
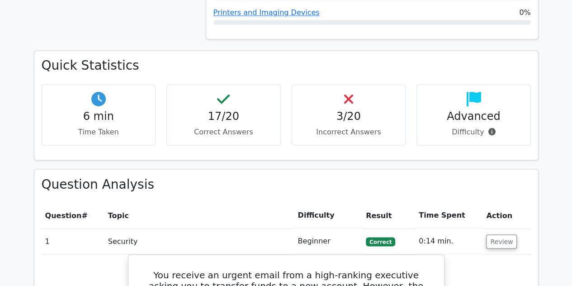
scroll to position [678, 0]
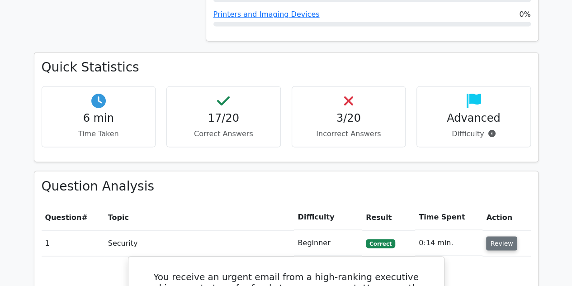
click at [497, 236] on button "Review" at bounding box center [501, 243] width 31 height 14
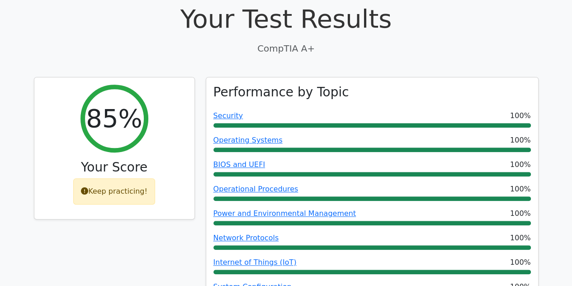
scroll to position [271, 0]
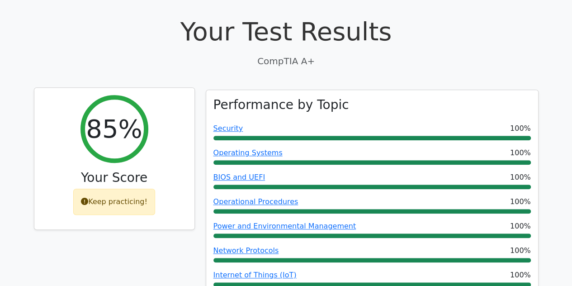
click at [87, 198] on icon at bounding box center [84, 201] width 7 height 7
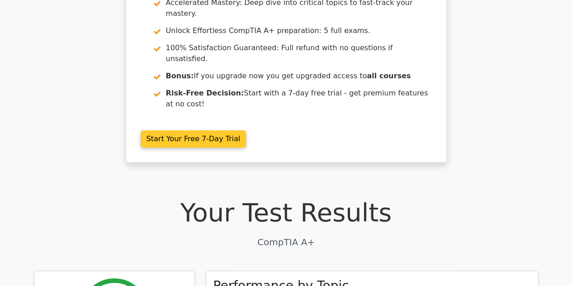
scroll to position [0, 0]
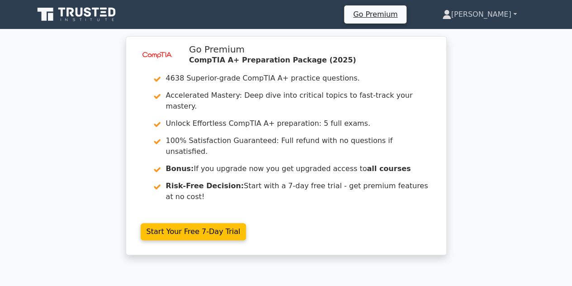
click at [509, 11] on link "[PERSON_NAME]" at bounding box center [479, 14] width 118 height 18
click at [492, 29] on link "Profile" at bounding box center [456, 35] width 71 height 14
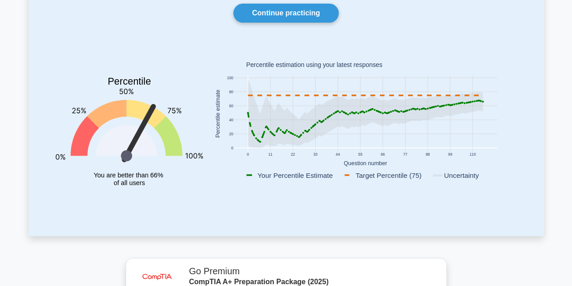
scroll to position [90, 0]
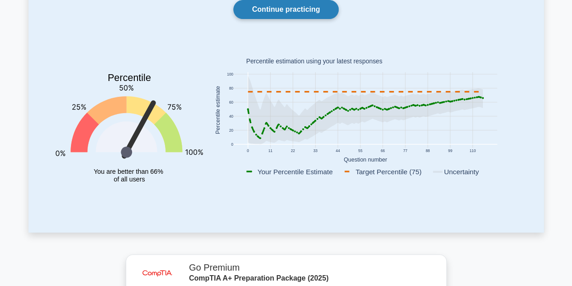
click at [305, 15] on link "Continue practicing" at bounding box center [285, 9] width 105 height 19
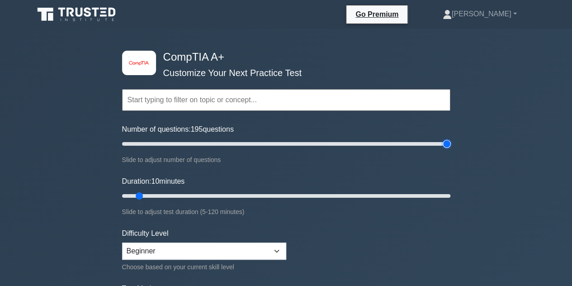
drag, startPoint x: 137, startPoint y: 142, endPoint x: 451, endPoint y: 155, distance: 314.9
type input "200"
click at [450, 149] on input "Number of questions: 195 questions" at bounding box center [286, 143] width 328 height 11
type input "120"
click at [450, 190] on input "Duration: 10 minutes" at bounding box center [286, 195] width 328 height 11
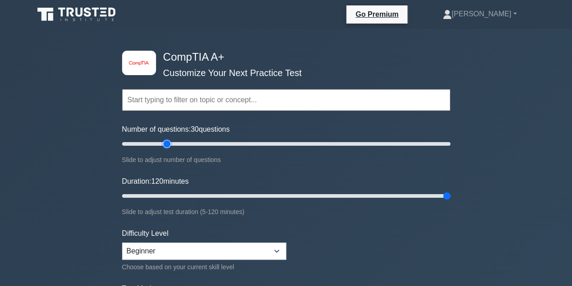
drag, startPoint x: 446, startPoint y: 143, endPoint x: 166, endPoint y: 162, distance: 280.1
type input "30"
click at [166, 149] on input "Number of questions: 30 questions" at bounding box center [286, 143] width 328 height 11
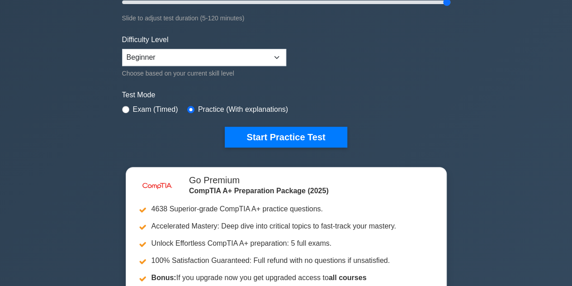
scroll to position [226, 0]
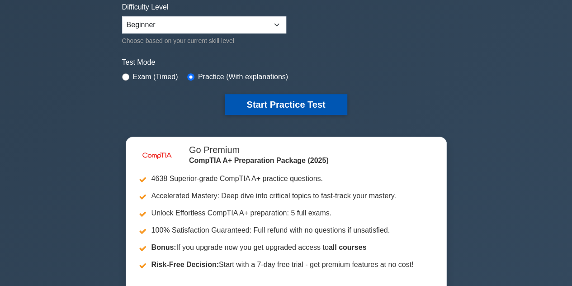
click at [277, 106] on button "Start Practice Test" at bounding box center [286, 104] width 122 height 21
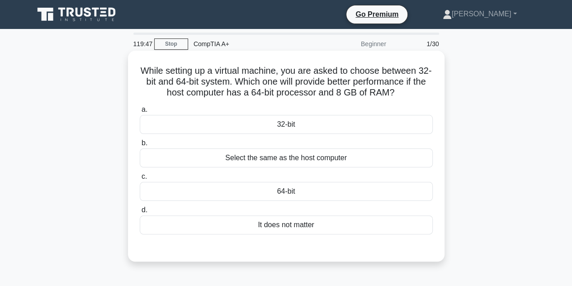
click at [269, 185] on div "64-bit" at bounding box center [286, 191] width 293 height 19
click at [140, 179] on input "c. 64-bit" at bounding box center [140, 177] width 0 height 6
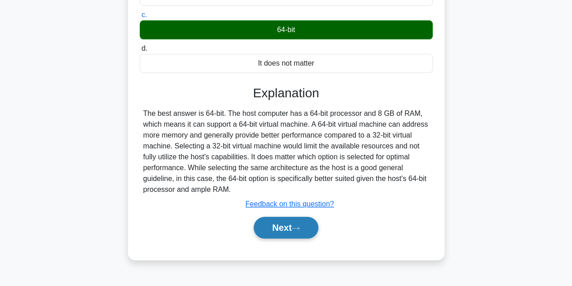
scroll to position [203, 0]
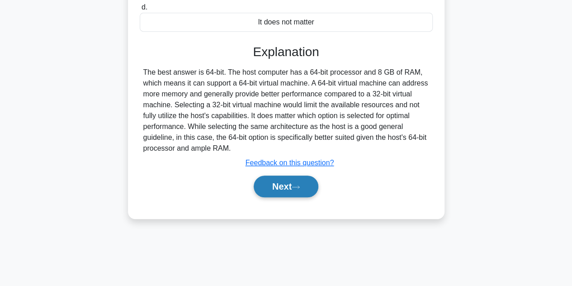
click at [289, 190] on button "Next" at bounding box center [286, 186] width 65 height 22
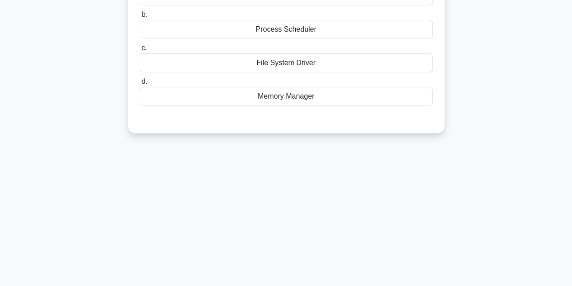
scroll to position [0, 0]
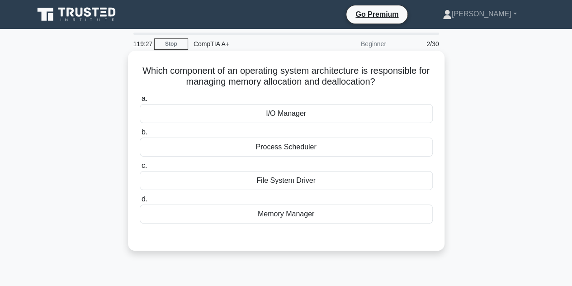
click at [241, 217] on div "Memory Manager" at bounding box center [286, 213] width 293 height 19
click at [140, 202] on input "d. Memory Manager" at bounding box center [140, 199] width 0 height 6
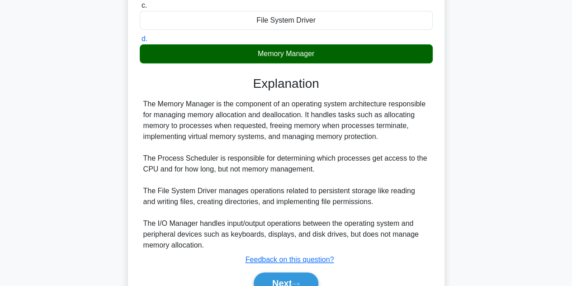
scroll to position [205, 0]
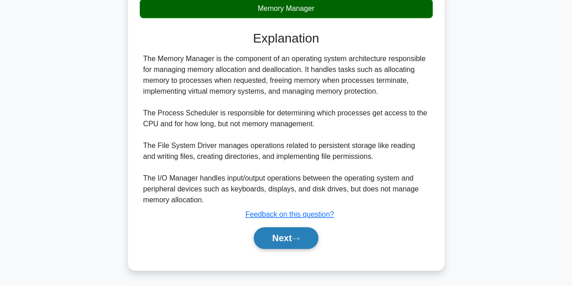
click at [279, 232] on button "Next" at bounding box center [286, 238] width 65 height 22
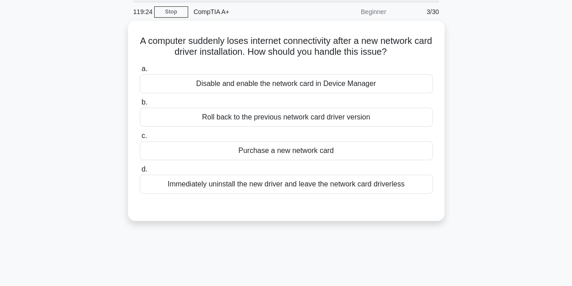
scroll to position [22, 0]
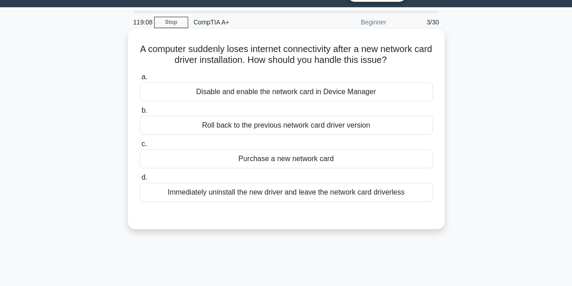
click at [200, 126] on div "Roll back to the previous network card driver version" at bounding box center [286, 125] width 293 height 19
click at [140, 113] on input "b. Roll back to the previous network card driver version" at bounding box center [140, 111] width 0 height 6
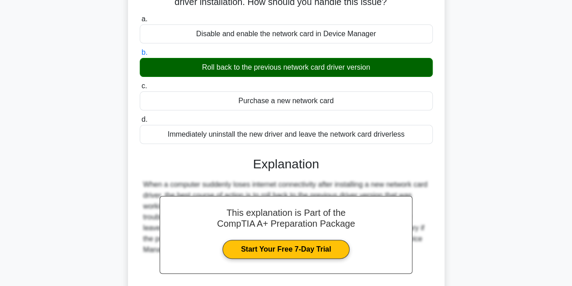
scroll to position [203, 0]
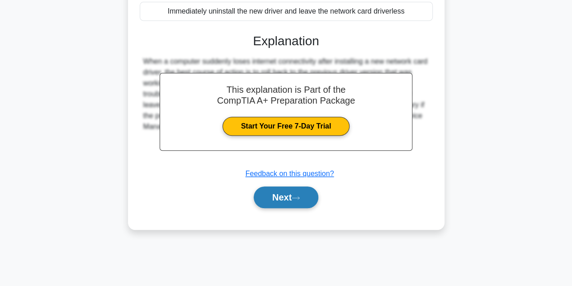
click at [298, 198] on icon at bounding box center [296, 197] width 8 height 5
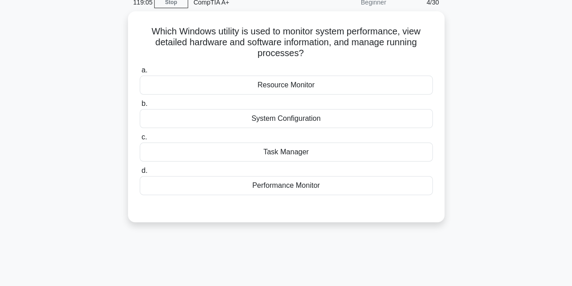
scroll to position [22, 0]
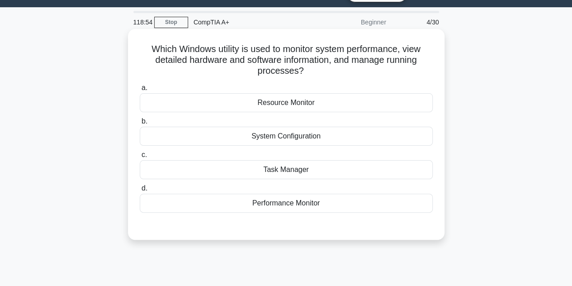
click at [251, 171] on div "Task Manager" at bounding box center [286, 169] width 293 height 19
click at [140, 158] on input "c. Task Manager" at bounding box center [140, 155] width 0 height 6
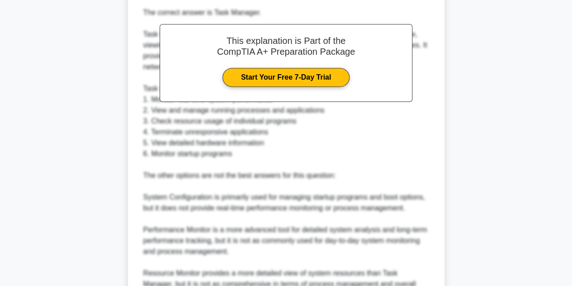
scroll to position [357, 0]
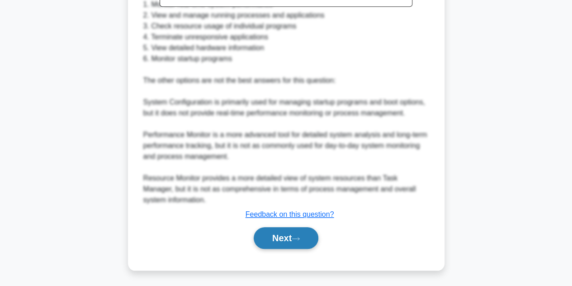
click at [300, 239] on icon at bounding box center [296, 238] width 8 height 5
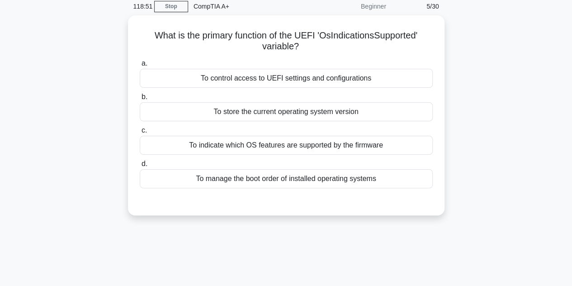
scroll to position [22, 0]
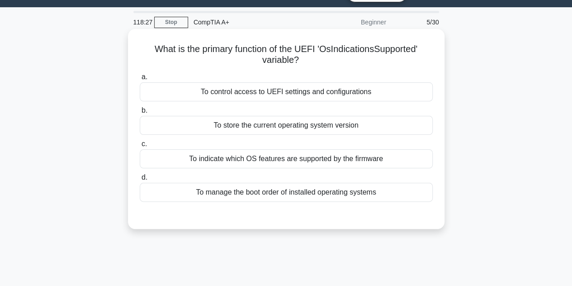
click at [216, 195] on div "To manage the boot order of installed operating systems" at bounding box center [286, 192] width 293 height 19
click at [140, 180] on input "d. To manage the boot order of installed operating systems" at bounding box center [140, 178] width 0 height 6
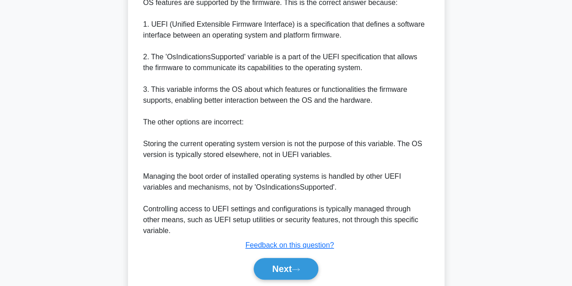
scroll to position [293, 0]
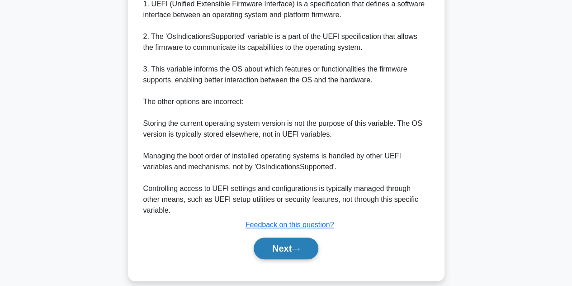
click at [287, 237] on button "Next" at bounding box center [286, 248] width 65 height 22
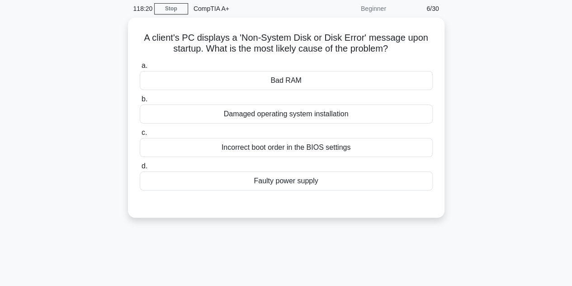
scroll to position [22, 0]
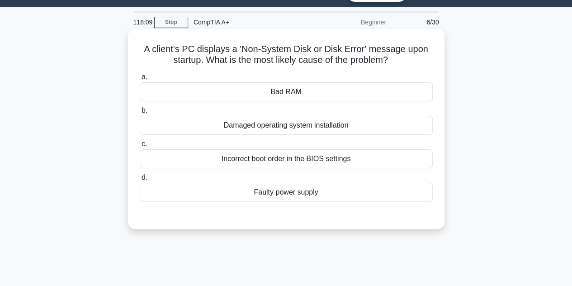
click at [221, 158] on div "Incorrect boot order in the BIOS settings" at bounding box center [286, 158] width 293 height 19
click at [140, 147] on input "c. Incorrect boot order in the BIOS settings" at bounding box center [140, 144] width 0 height 6
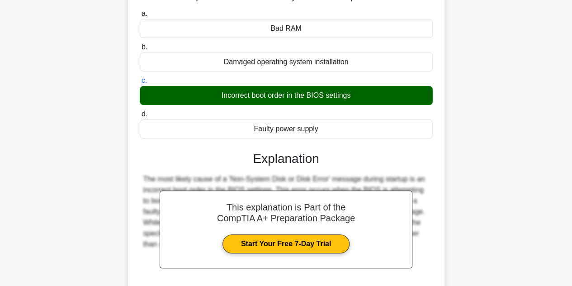
scroll to position [203, 0]
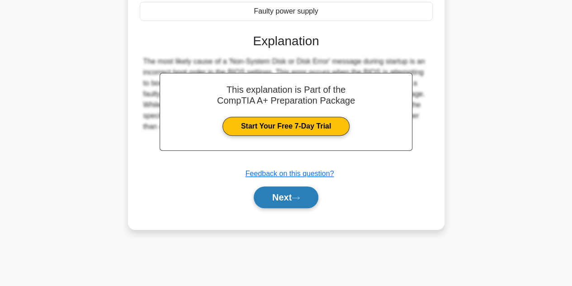
click at [300, 190] on button "Next" at bounding box center [286, 197] width 65 height 22
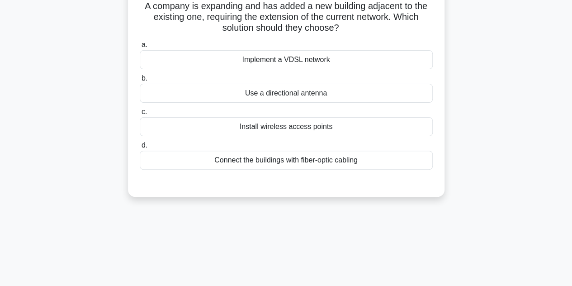
scroll to position [22, 0]
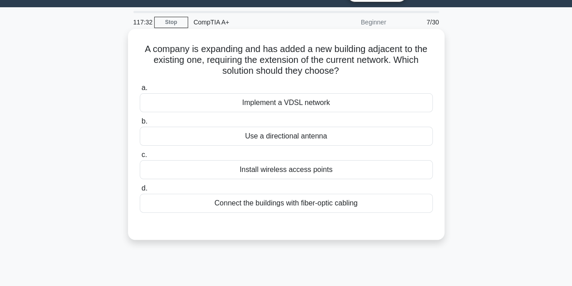
click at [234, 102] on div "Implement a VDSL network" at bounding box center [286, 102] width 293 height 19
click at [140, 91] on input "a. Implement a VDSL network" at bounding box center [140, 88] width 0 height 6
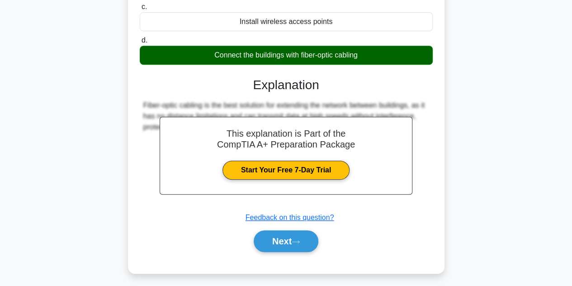
scroll to position [203, 0]
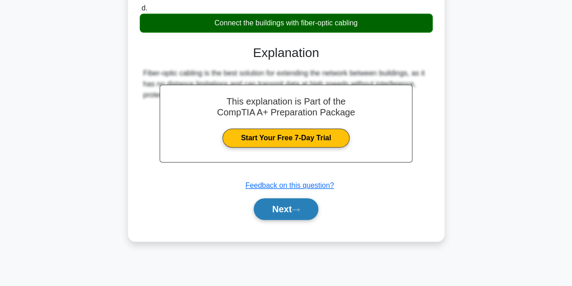
click at [289, 211] on button "Next" at bounding box center [286, 209] width 65 height 22
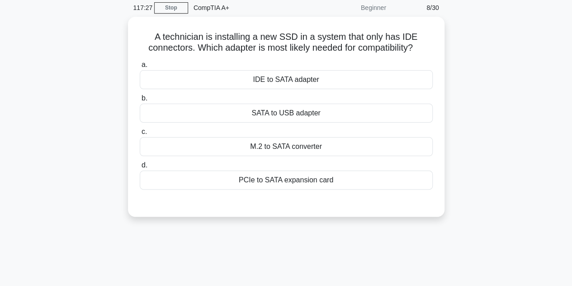
scroll to position [22, 0]
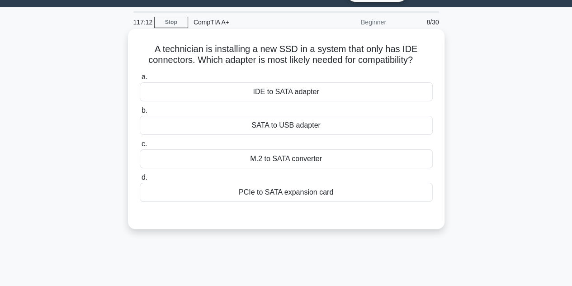
click at [289, 93] on div "IDE to SATA adapter" at bounding box center [286, 91] width 293 height 19
click at [140, 80] on input "a. IDE to SATA adapter" at bounding box center [140, 77] width 0 height 6
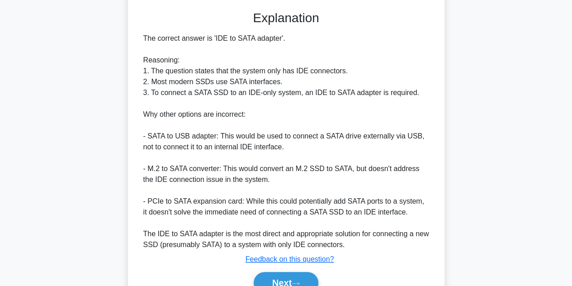
scroll to position [248, 0]
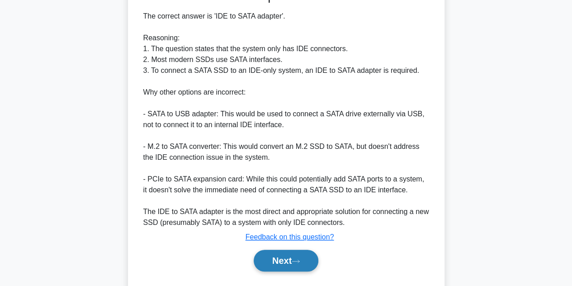
click at [285, 250] on button "Next" at bounding box center [286, 261] width 65 height 22
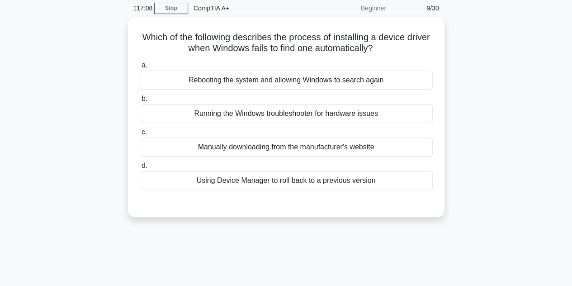
scroll to position [22, 0]
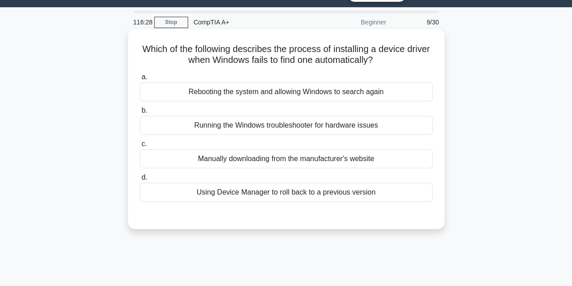
click at [188, 156] on div "Manually downloading from the manufacturer's website" at bounding box center [286, 158] width 293 height 19
click at [140, 147] on input "c. Manually downloading from the manufacturer's website" at bounding box center [140, 144] width 0 height 6
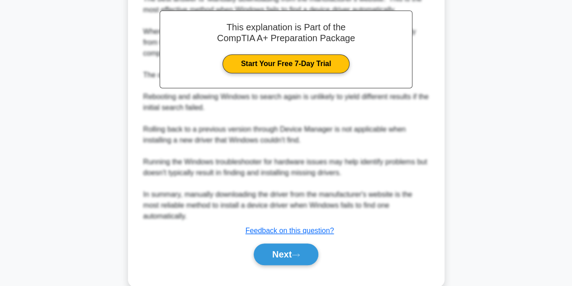
scroll to position [281, 0]
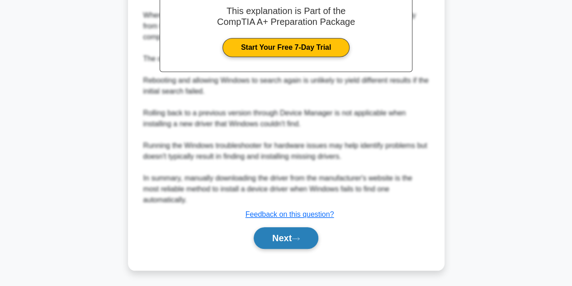
click at [281, 228] on button "Next" at bounding box center [286, 238] width 65 height 22
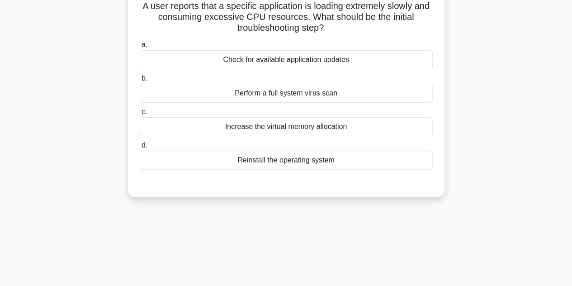
scroll to position [22, 0]
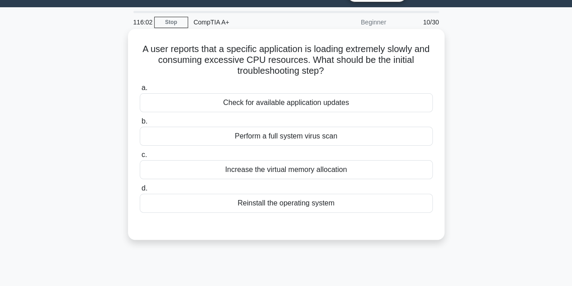
click at [237, 138] on div "Perform a full system virus scan" at bounding box center [286, 136] width 293 height 19
click at [140, 124] on input "b. Perform a full system virus scan" at bounding box center [140, 121] width 0 height 6
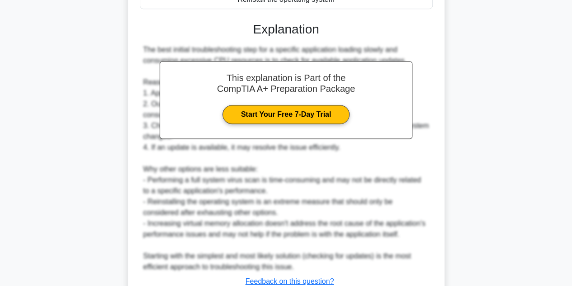
scroll to position [248, 0]
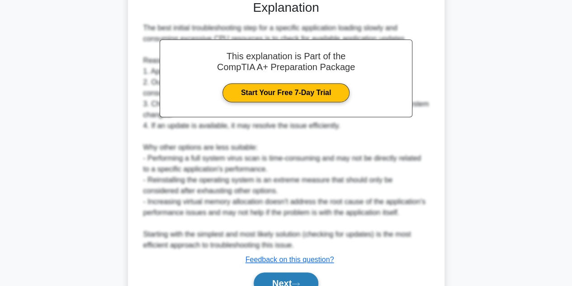
click at [300, 281] on icon at bounding box center [296, 283] width 8 height 5
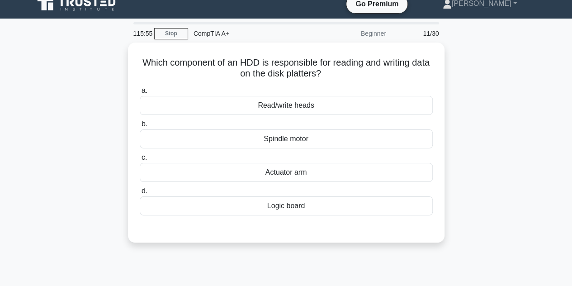
scroll to position [0, 0]
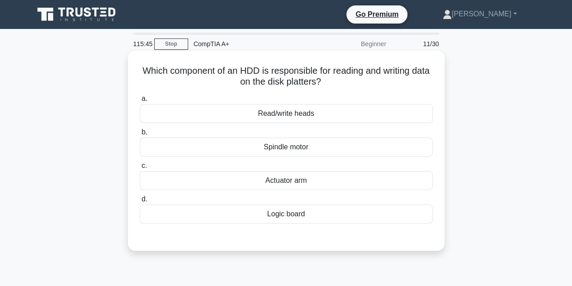
click at [264, 114] on div "Read/write heads" at bounding box center [286, 113] width 293 height 19
click at [140, 102] on input "a. Read/write heads" at bounding box center [140, 99] width 0 height 6
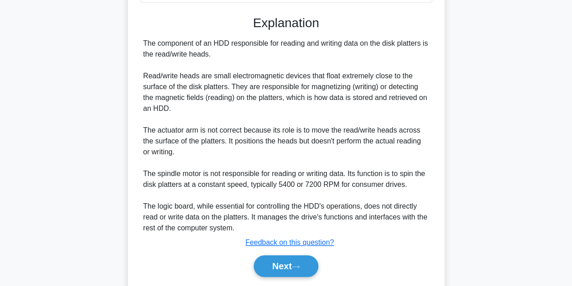
scroll to position [249, 0]
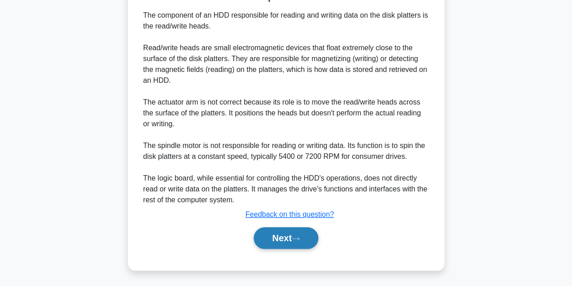
click at [293, 231] on button "Next" at bounding box center [286, 238] width 65 height 22
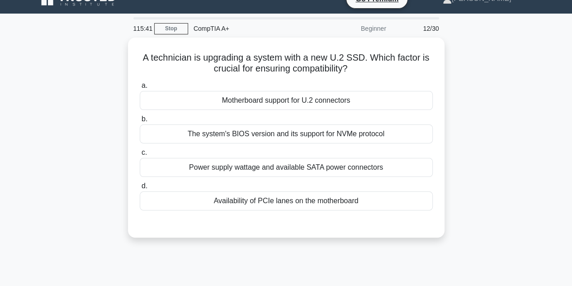
scroll to position [2, 0]
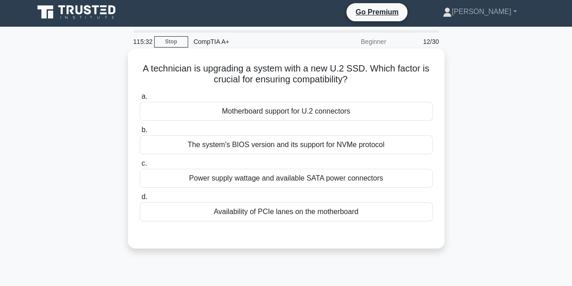
click at [288, 111] on div "Motherboard support for U.2 connectors" at bounding box center [286, 111] width 293 height 19
click at [140, 99] on input "a. Motherboard support for U.2 connectors" at bounding box center [140, 97] width 0 height 6
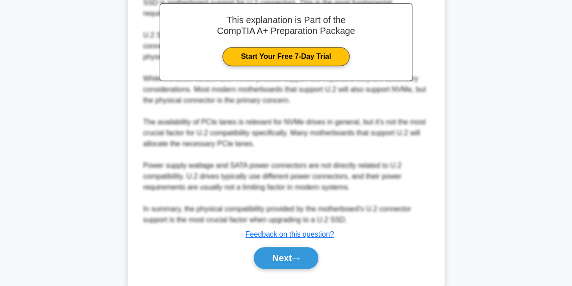
scroll to position [274, 0]
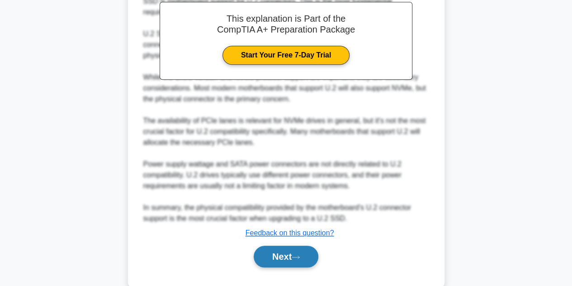
click at [290, 251] on button "Next" at bounding box center [286, 257] width 65 height 22
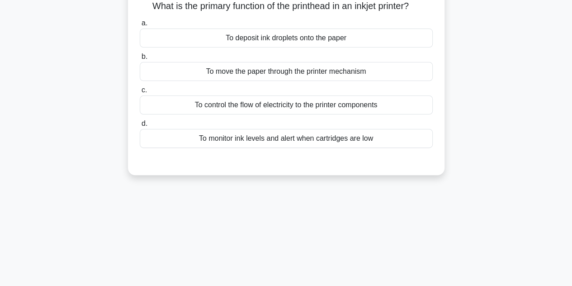
scroll to position [22, 0]
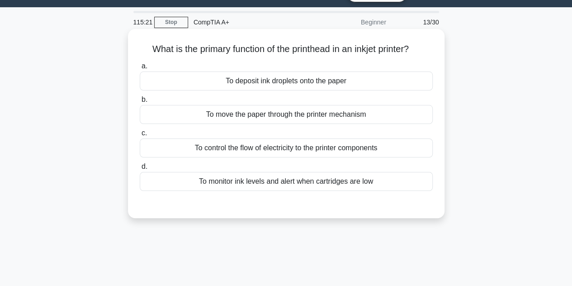
click at [301, 77] on div "To deposit ink droplets onto the paper" at bounding box center [286, 80] width 293 height 19
click at [140, 69] on input "a. To deposit ink droplets onto the paper" at bounding box center [140, 66] width 0 height 6
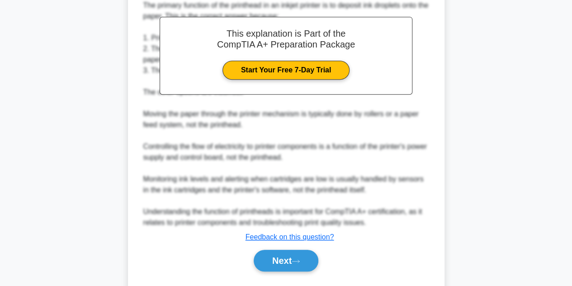
scroll to position [248, 0]
click at [288, 250] on button "Next" at bounding box center [286, 261] width 65 height 22
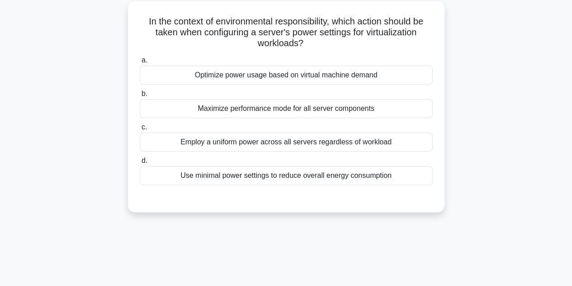
scroll to position [22, 0]
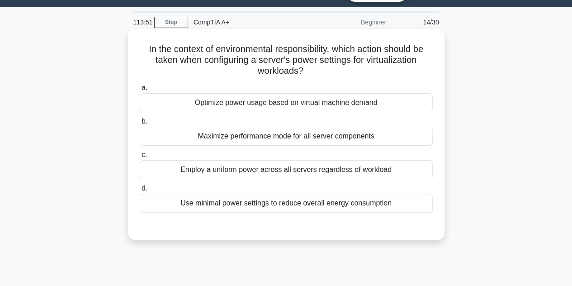
click at [268, 102] on div "Optimize power usage based on virtual machine demand" at bounding box center [286, 102] width 293 height 19
click at [140, 91] on input "a. Optimize power usage based on virtual machine demand" at bounding box center [140, 88] width 0 height 6
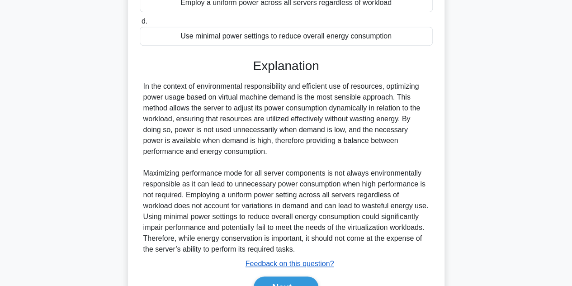
scroll to position [203, 0]
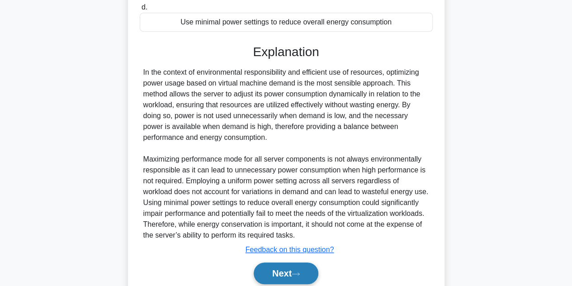
click at [266, 272] on button "Next" at bounding box center [286, 273] width 65 height 22
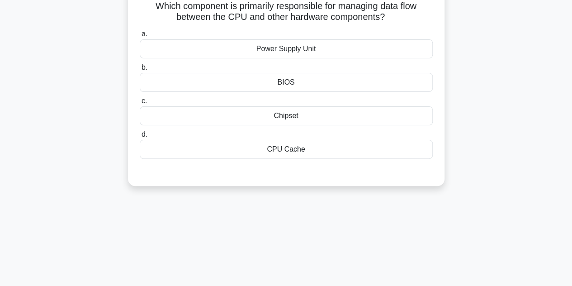
scroll to position [22, 0]
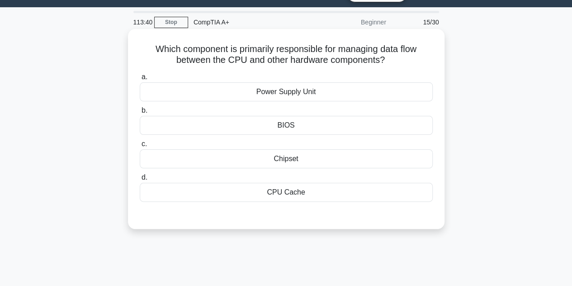
click at [262, 157] on div "Chipset" at bounding box center [286, 158] width 293 height 19
click at [140, 147] on input "c. Chipset" at bounding box center [140, 144] width 0 height 6
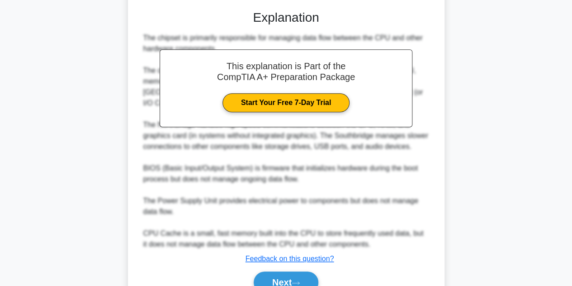
scroll to position [248, 0]
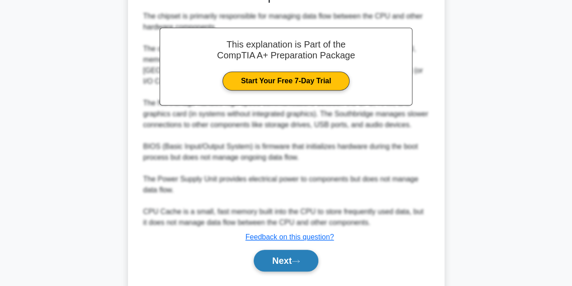
click at [283, 250] on button "Next" at bounding box center [286, 261] width 65 height 22
click at [280, 250] on button "Next" at bounding box center [286, 261] width 65 height 22
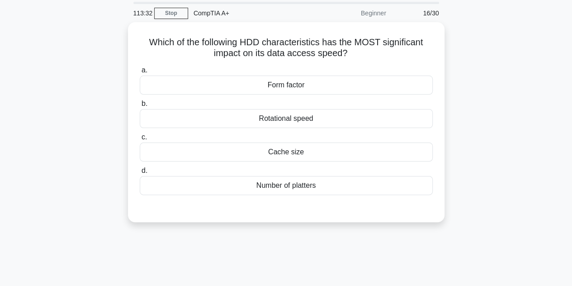
scroll to position [45, 0]
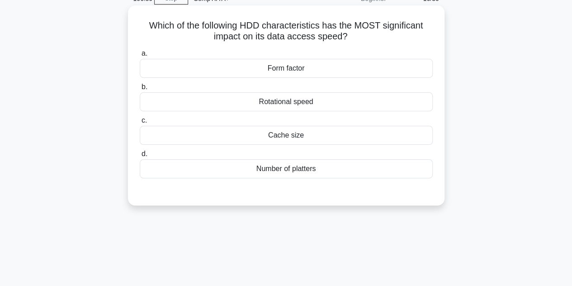
click at [273, 107] on div "Rotational speed" at bounding box center [286, 101] width 293 height 19
click at [140, 90] on input "b. Rotational speed" at bounding box center [140, 87] width 0 height 6
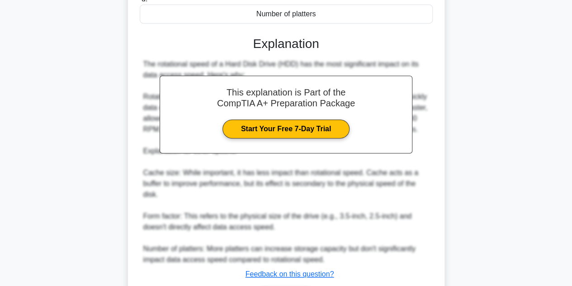
scroll to position [226, 0]
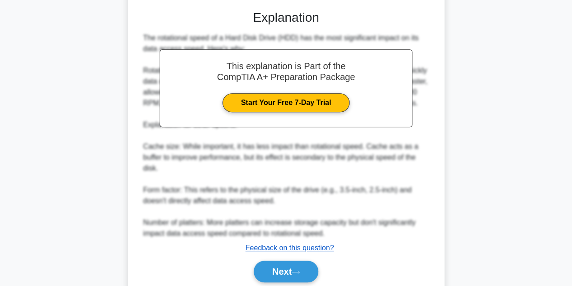
drag, startPoint x: 292, startPoint y: 261, endPoint x: 293, endPoint y: 251, distance: 10.0
click at [293, 261] on button "Next" at bounding box center [286, 271] width 65 height 22
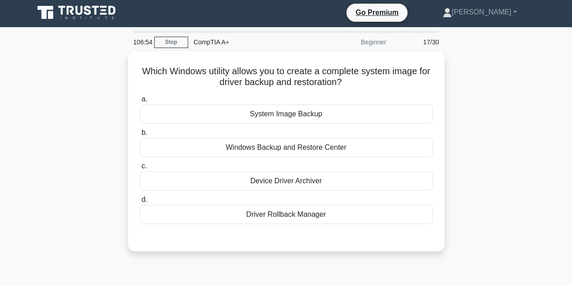
scroll to position [0, 0]
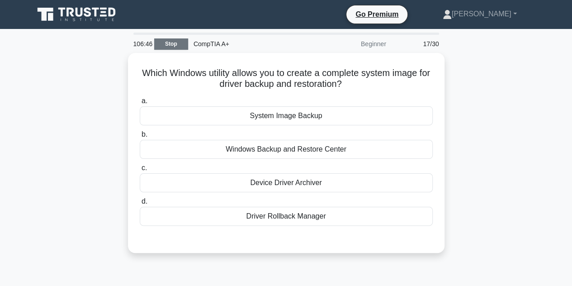
click at [170, 48] on link "Stop" at bounding box center [171, 43] width 34 height 11
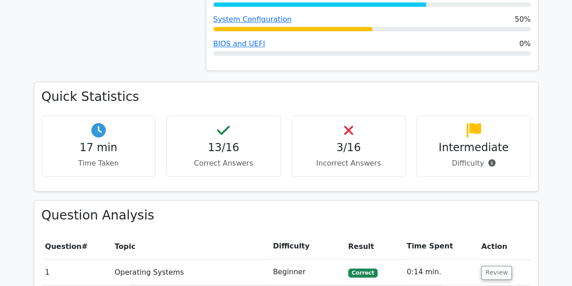
scroll to position [588, 0]
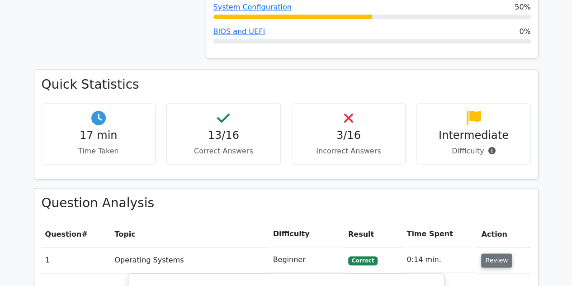
click at [494, 253] on button "Review" at bounding box center [496, 260] width 31 height 14
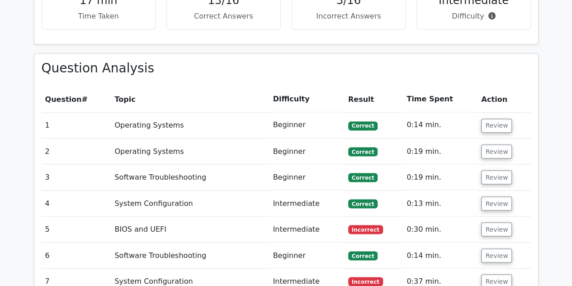
scroll to position [723, 0]
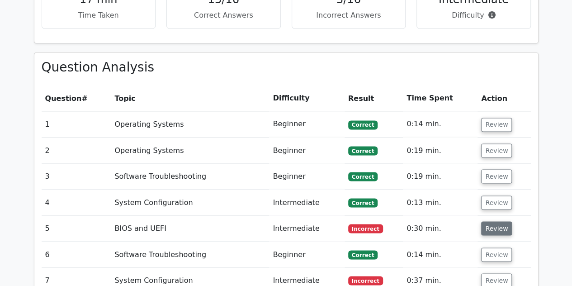
click at [497, 221] on button "Review" at bounding box center [496, 228] width 31 height 14
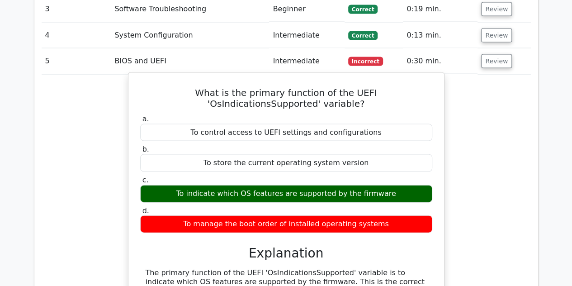
scroll to position [904, 0]
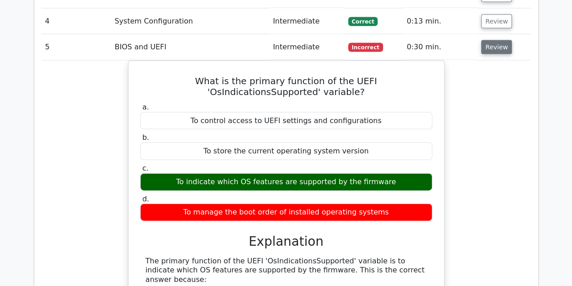
click at [486, 40] on button "Review" at bounding box center [496, 47] width 31 height 14
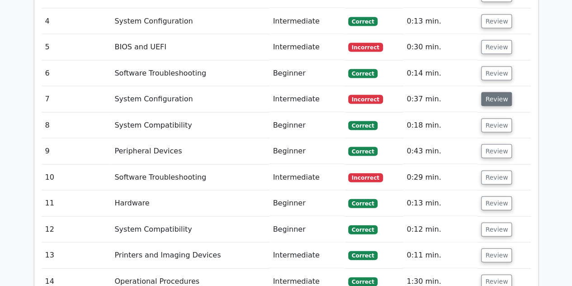
click at [488, 92] on button "Review" at bounding box center [496, 99] width 31 height 14
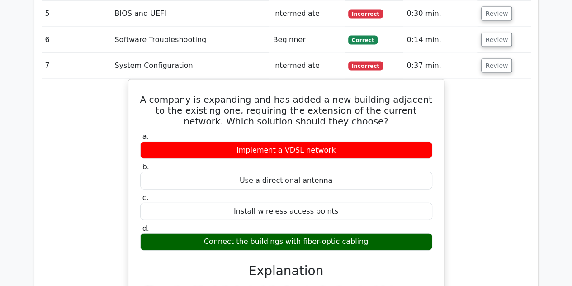
scroll to position [949, 0]
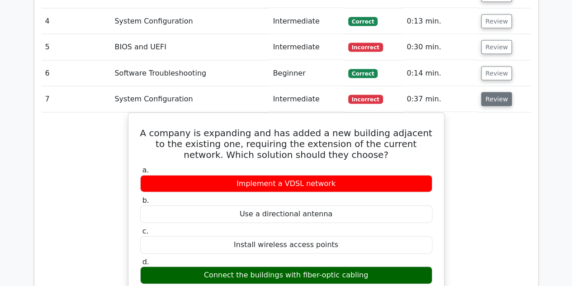
click at [498, 92] on button "Review" at bounding box center [496, 99] width 31 height 14
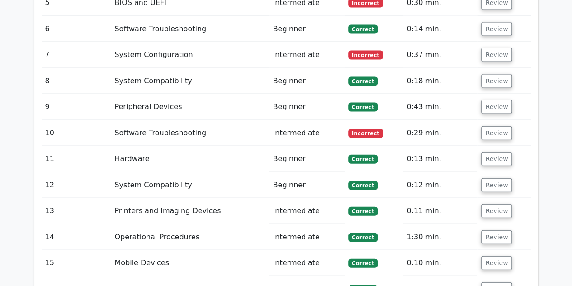
scroll to position [995, 0]
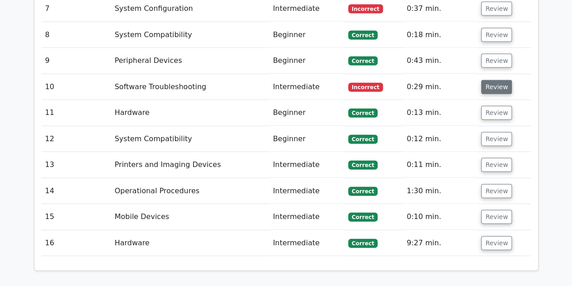
click at [490, 80] on button "Review" at bounding box center [496, 87] width 31 height 14
